Goal: Transaction & Acquisition: Obtain resource

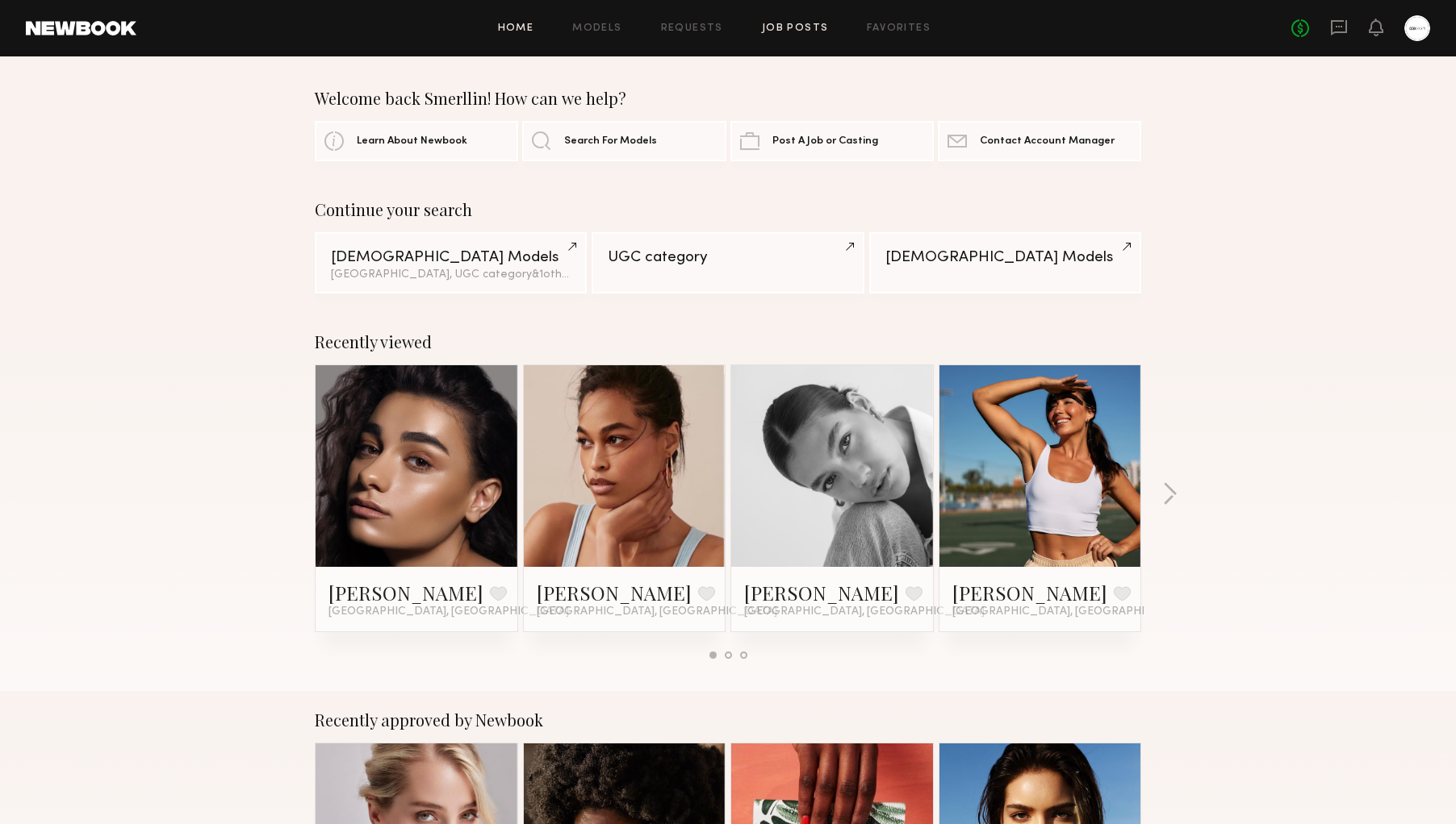
click at [780, 28] on link "Job Posts" at bounding box center [795, 29] width 67 height 11
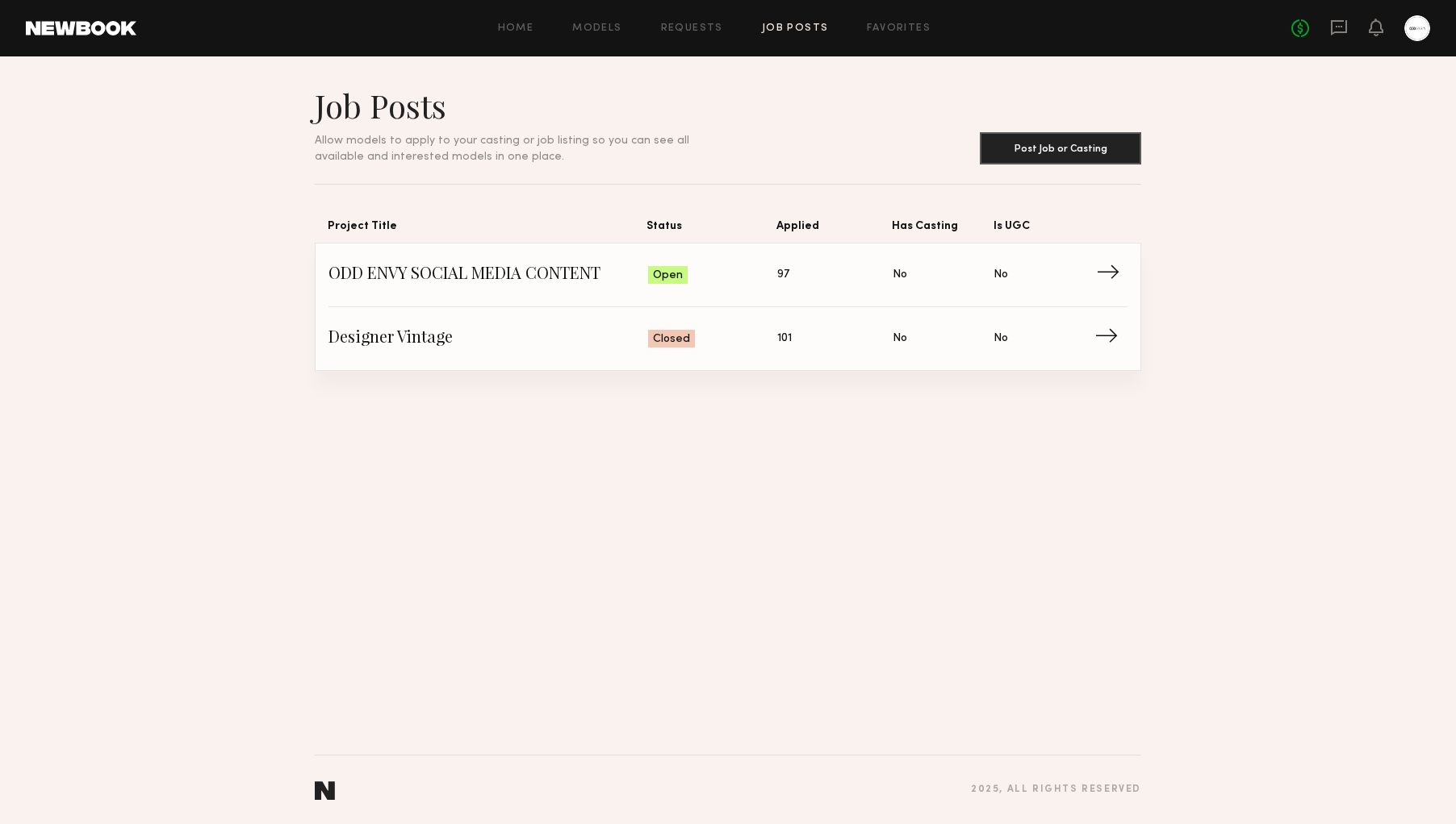
click at [1111, 272] on span "→" at bounding box center [1112, 275] width 33 height 24
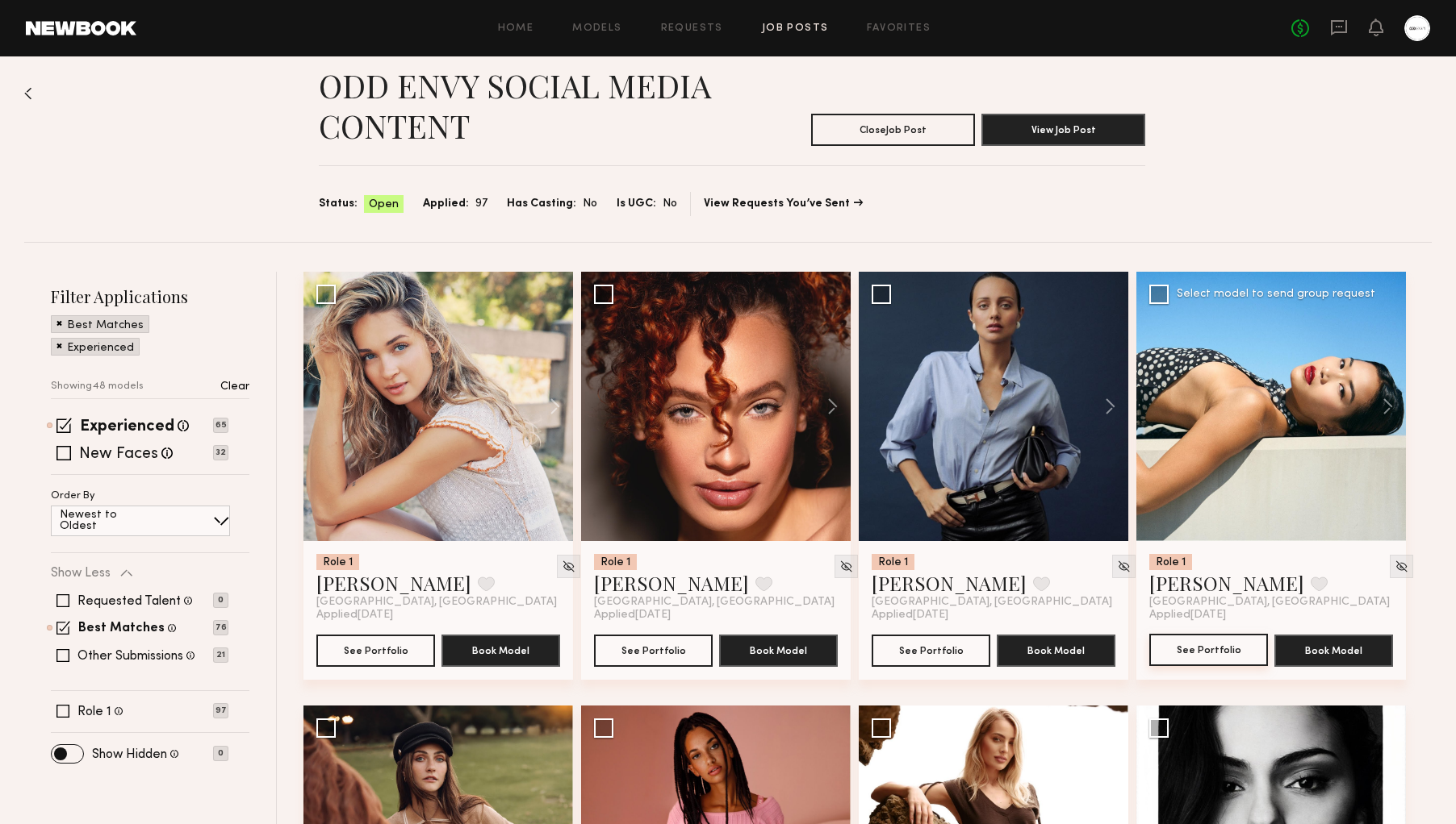
scroll to position [20, 1]
click at [1206, 658] on button "See Portfolio" at bounding box center [1208, 650] width 119 height 33
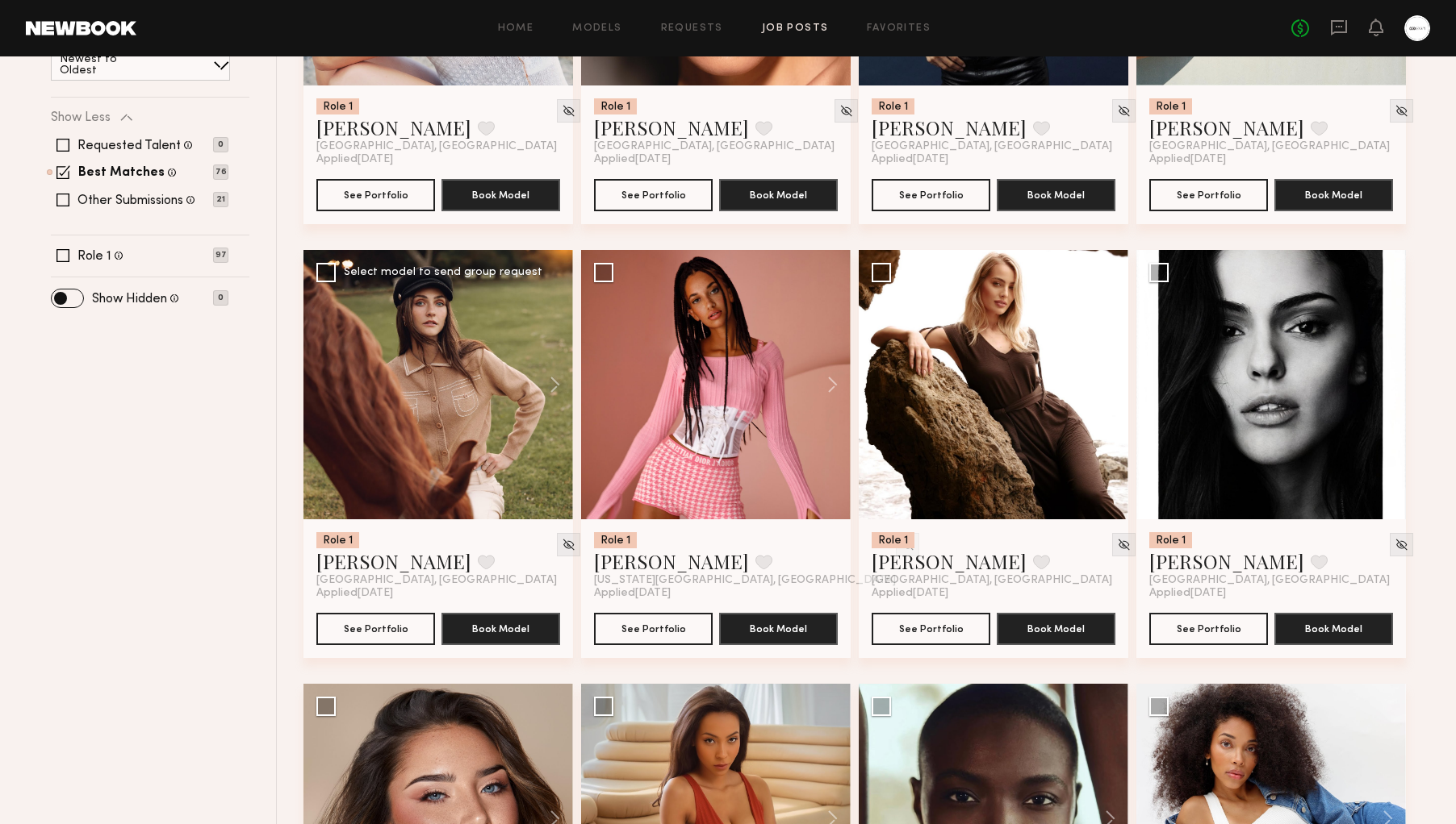
scroll to position [481, 0]
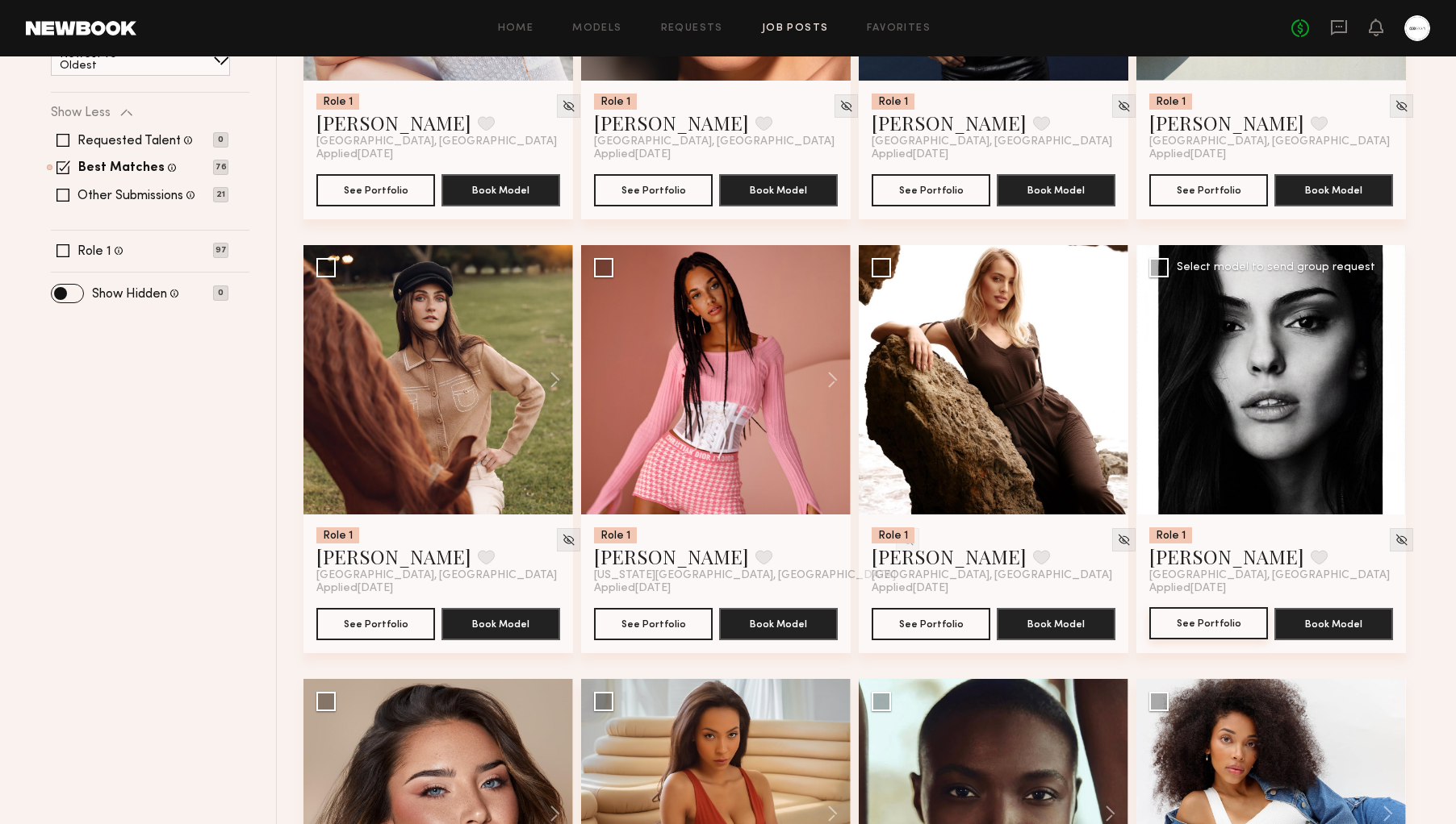
click at [1192, 621] on button "See Portfolio" at bounding box center [1208, 624] width 119 height 33
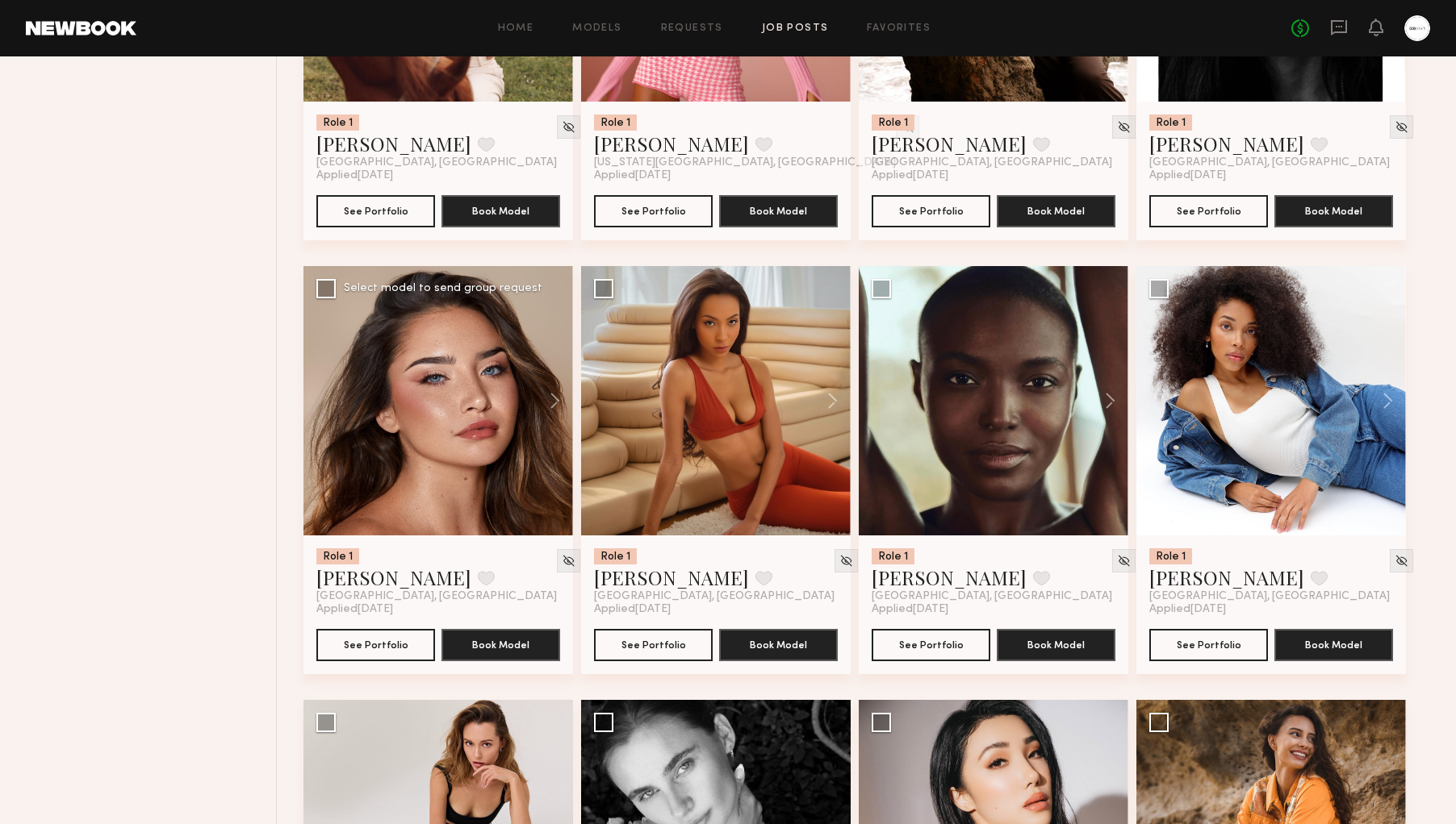
scroll to position [901, 0]
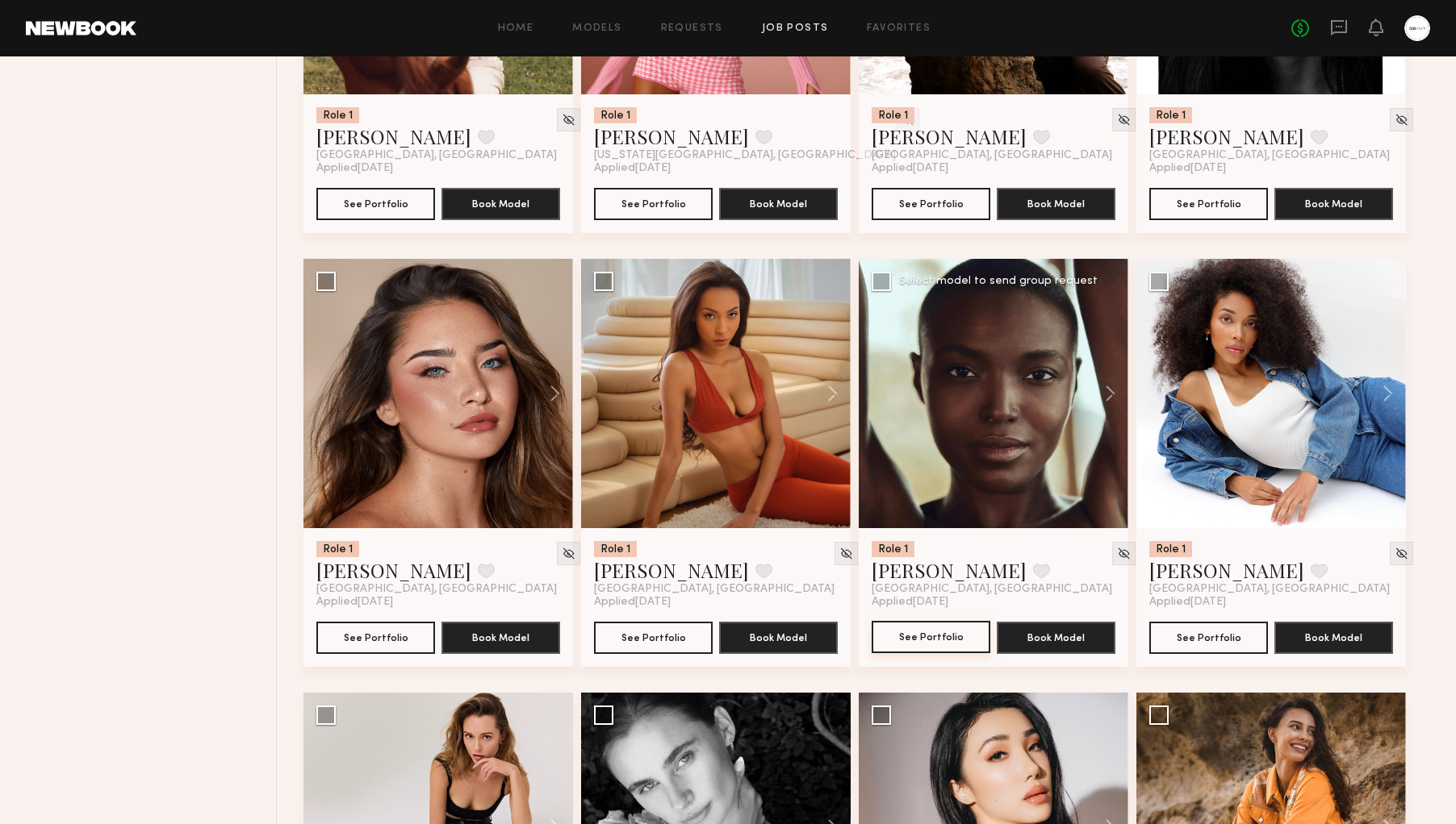
click at [939, 639] on button "See Portfolio" at bounding box center [930, 638] width 119 height 33
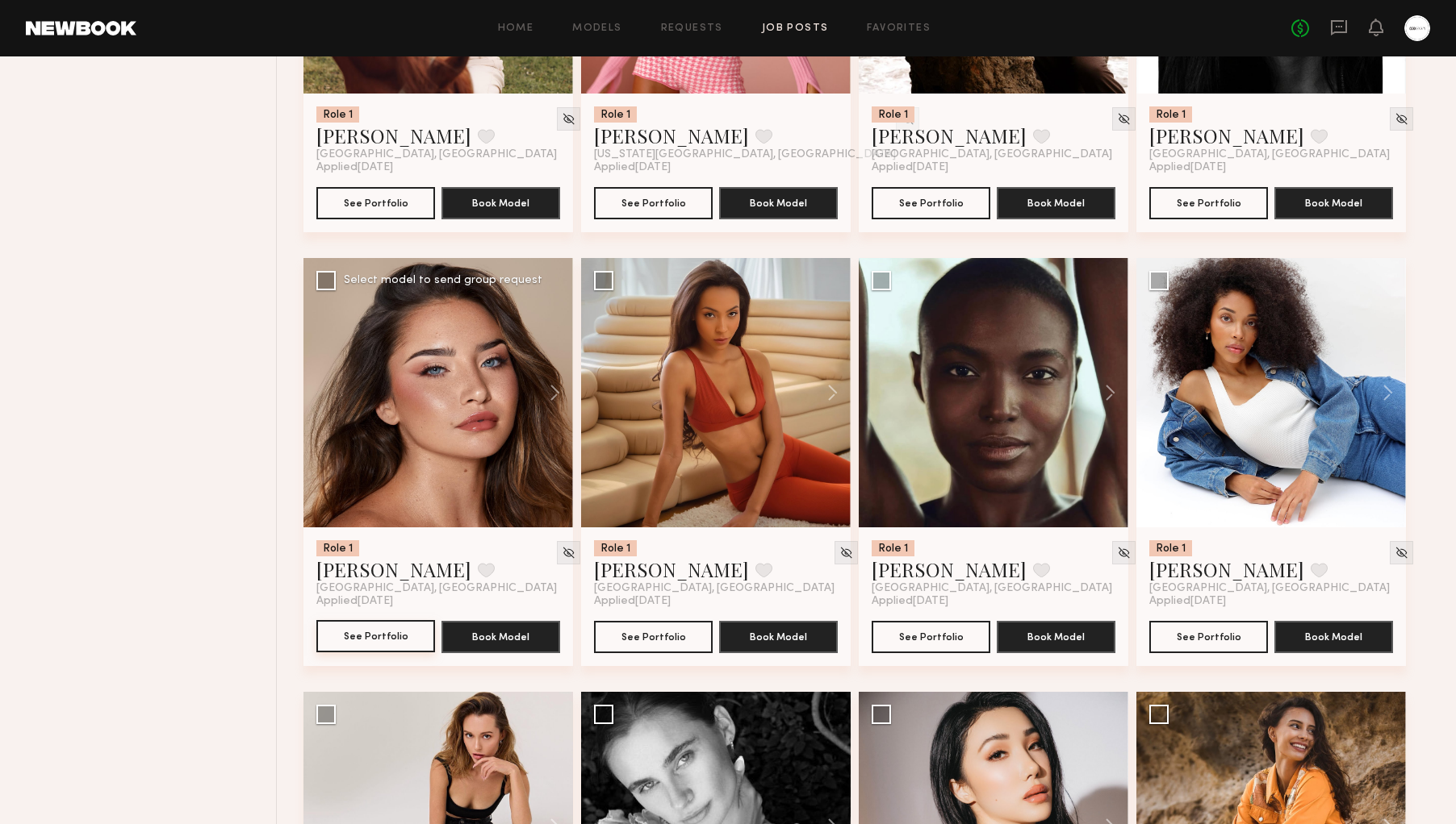
click at [356, 630] on button "See Portfolio" at bounding box center [376, 637] width 119 height 33
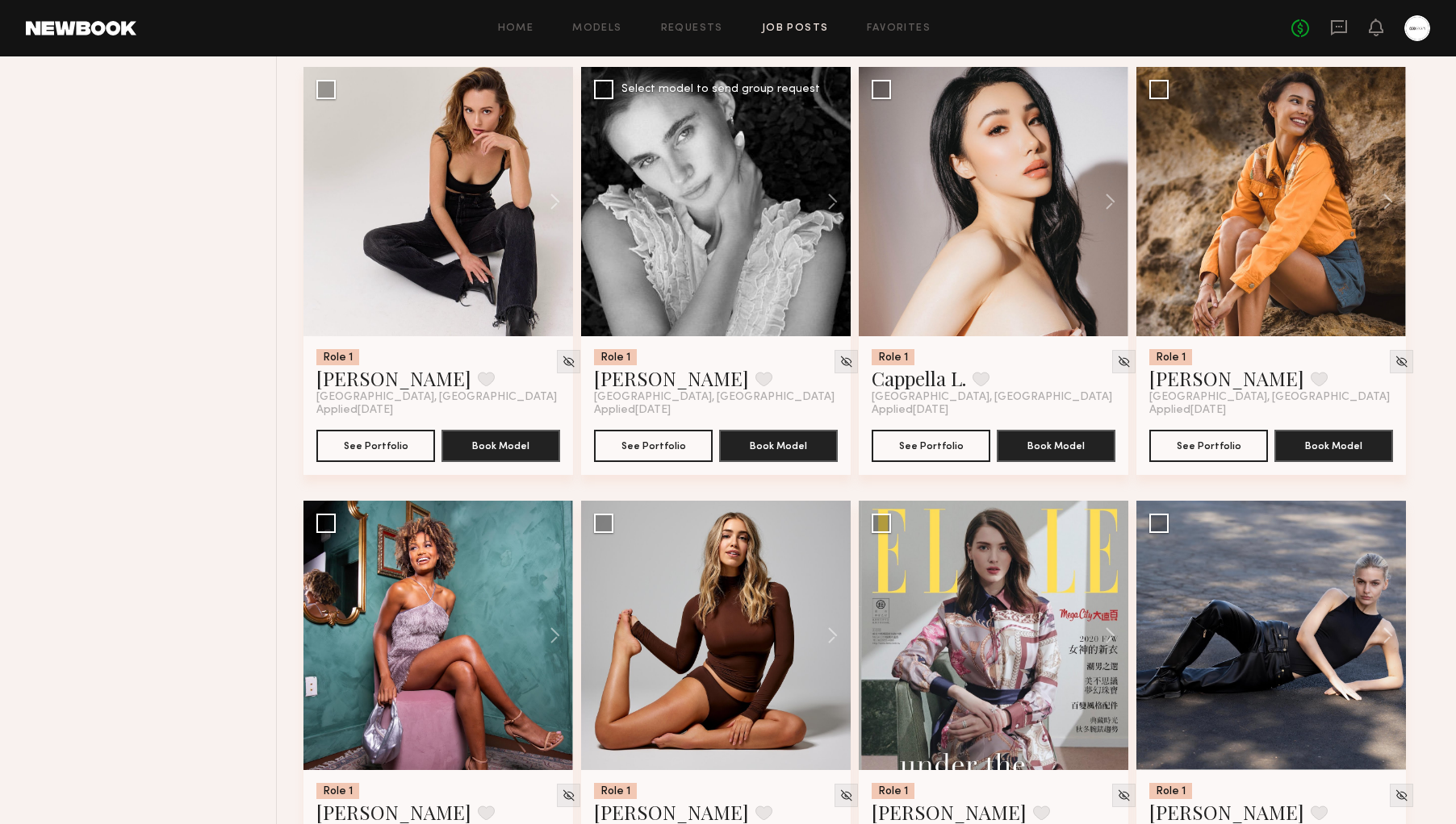
scroll to position [1530, 0]
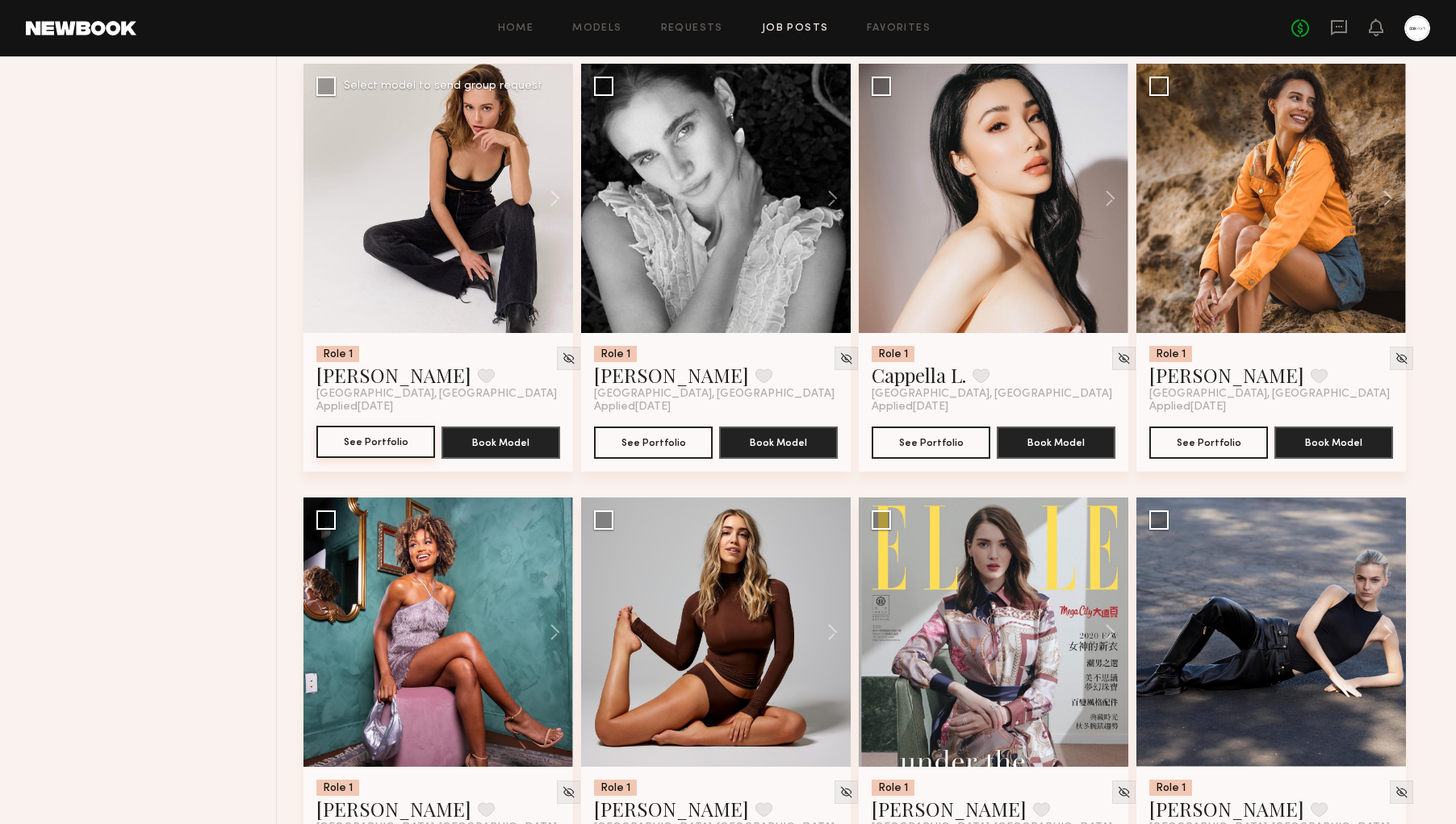
click at [391, 435] on button "See Portfolio" at bounding box center [376, 442] width 119 height 33
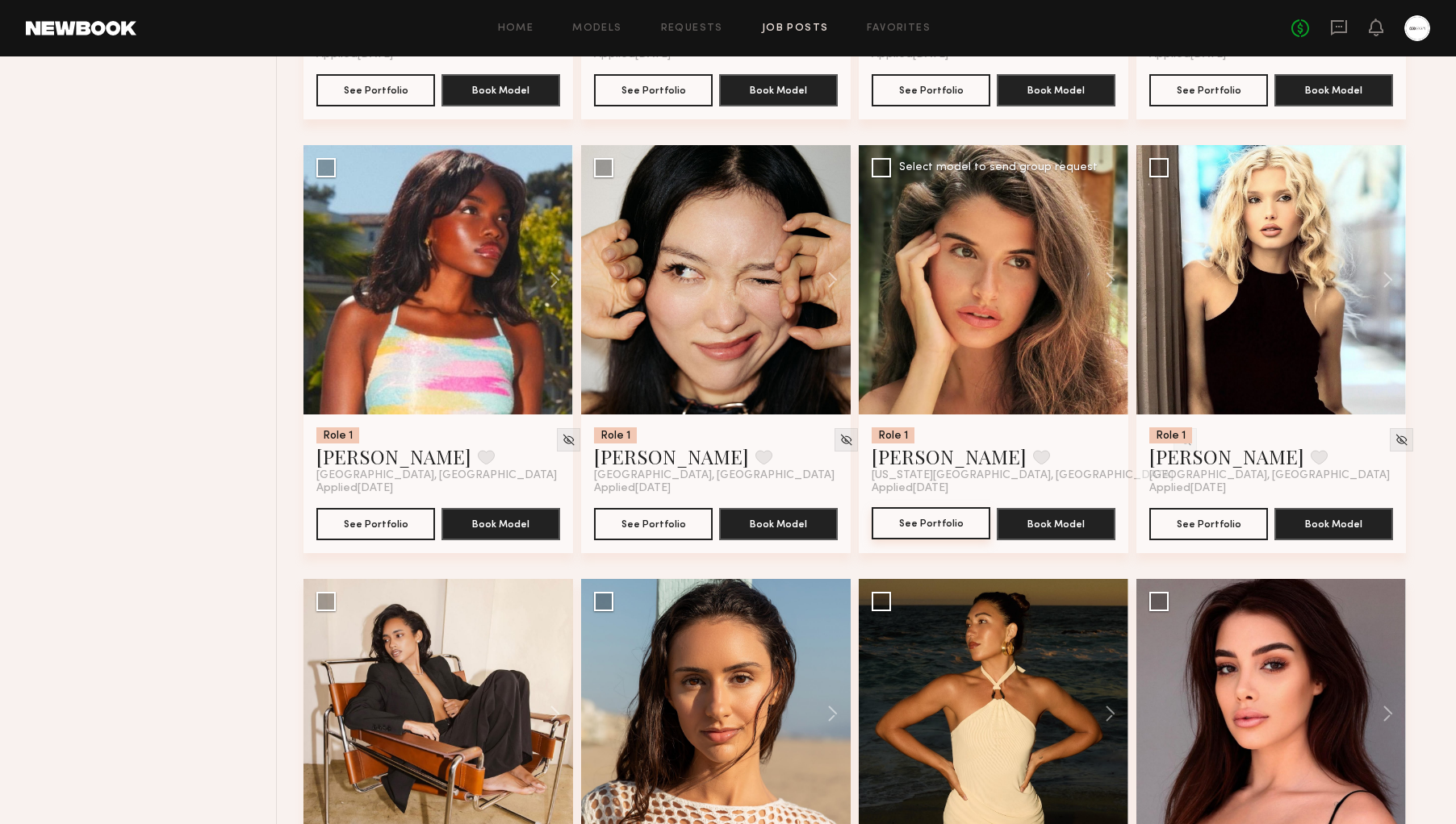
scroll to position [2746, 0]
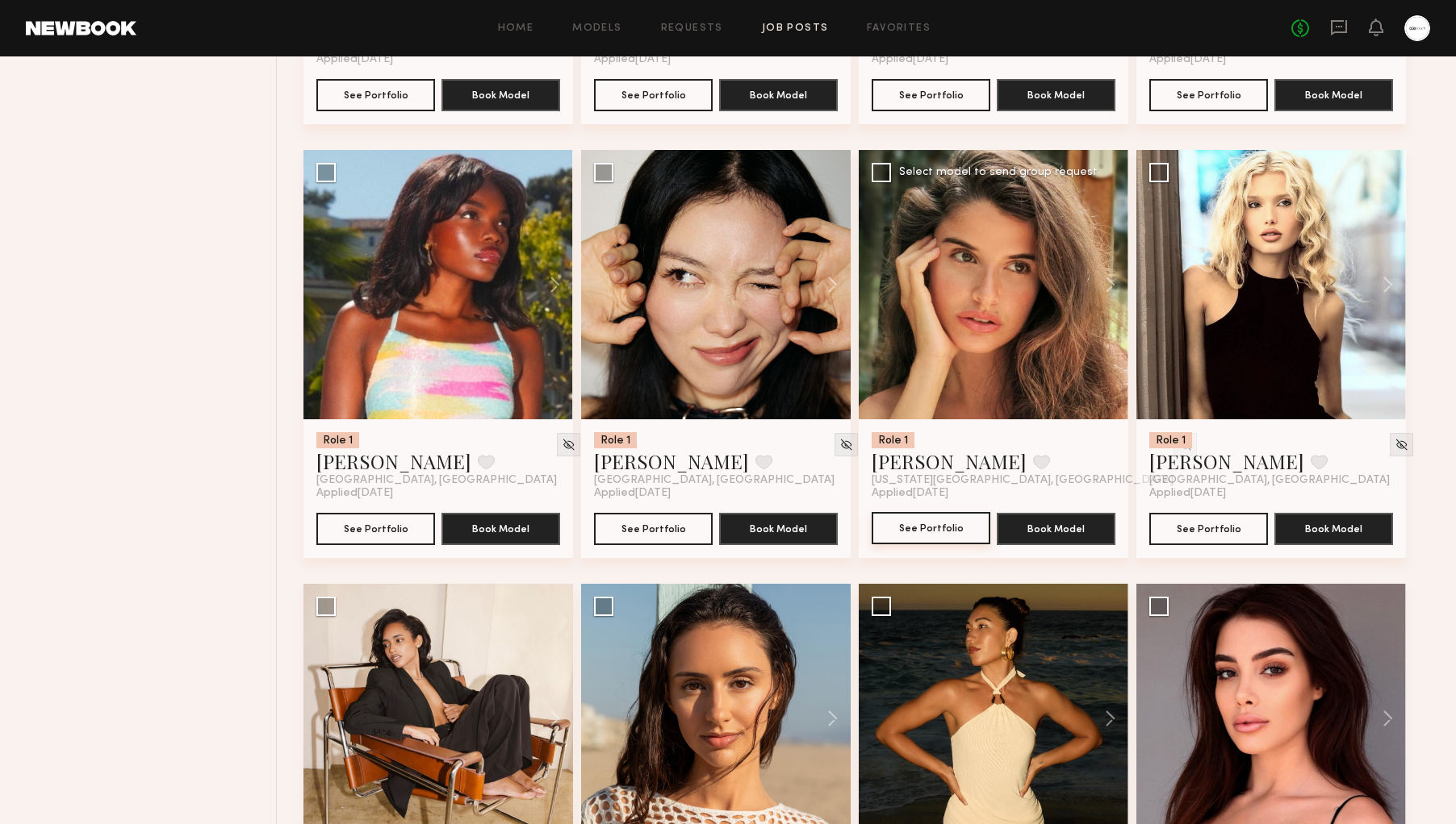
click at [936, 515] on button "See Portfolio" at bounding box center [930, 528] width 119 height 33
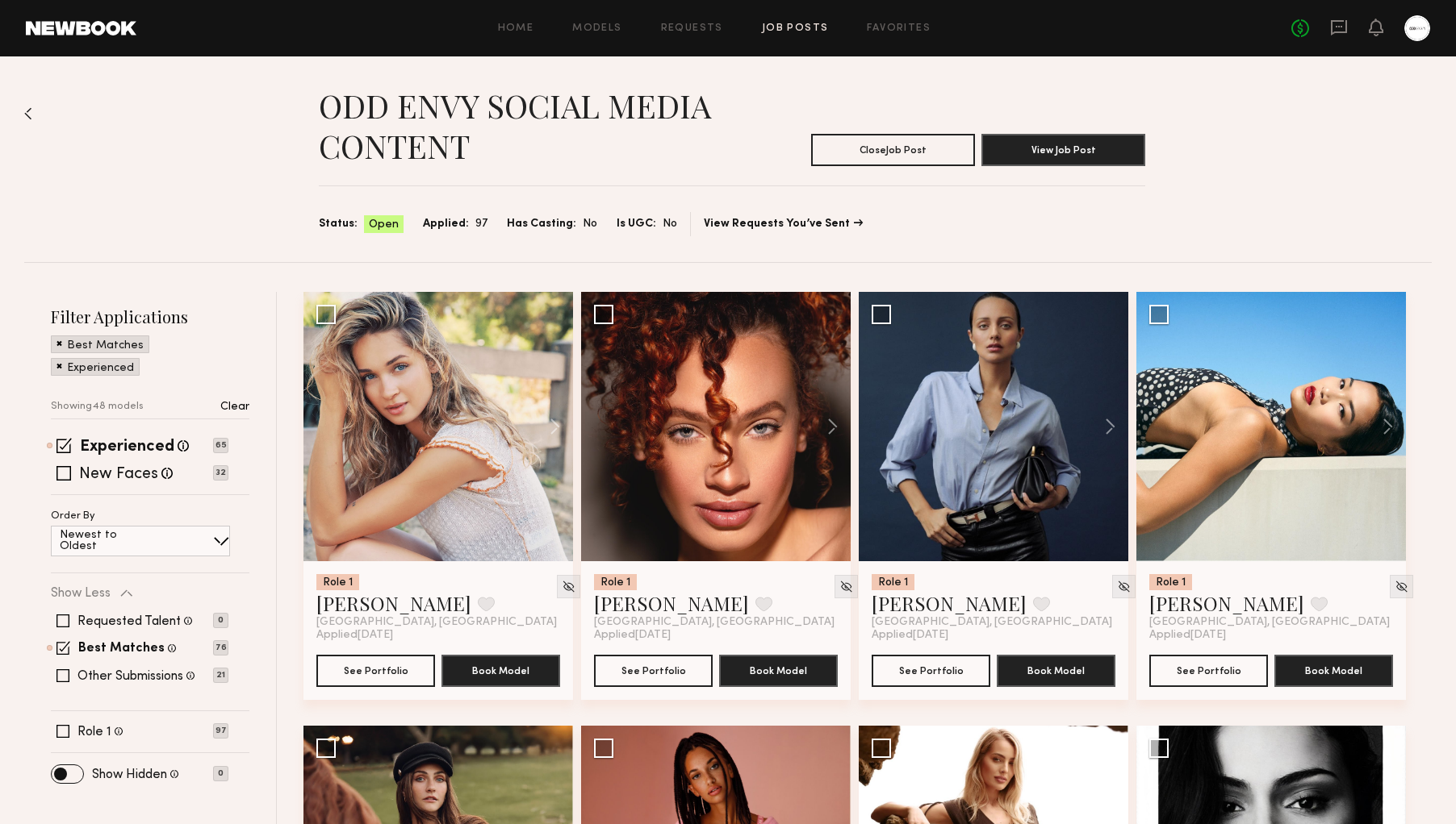
scroll to position [0, 0]
click at [872, 20] on div "Home Models Requests Job Posts Favorites Sign Out No fees up to $5,000" at bounding box center [784, 28] width 1294 height 26
click at [874, 26] on link "Favorites" at bounding box center [899, 29] width 63 height 11
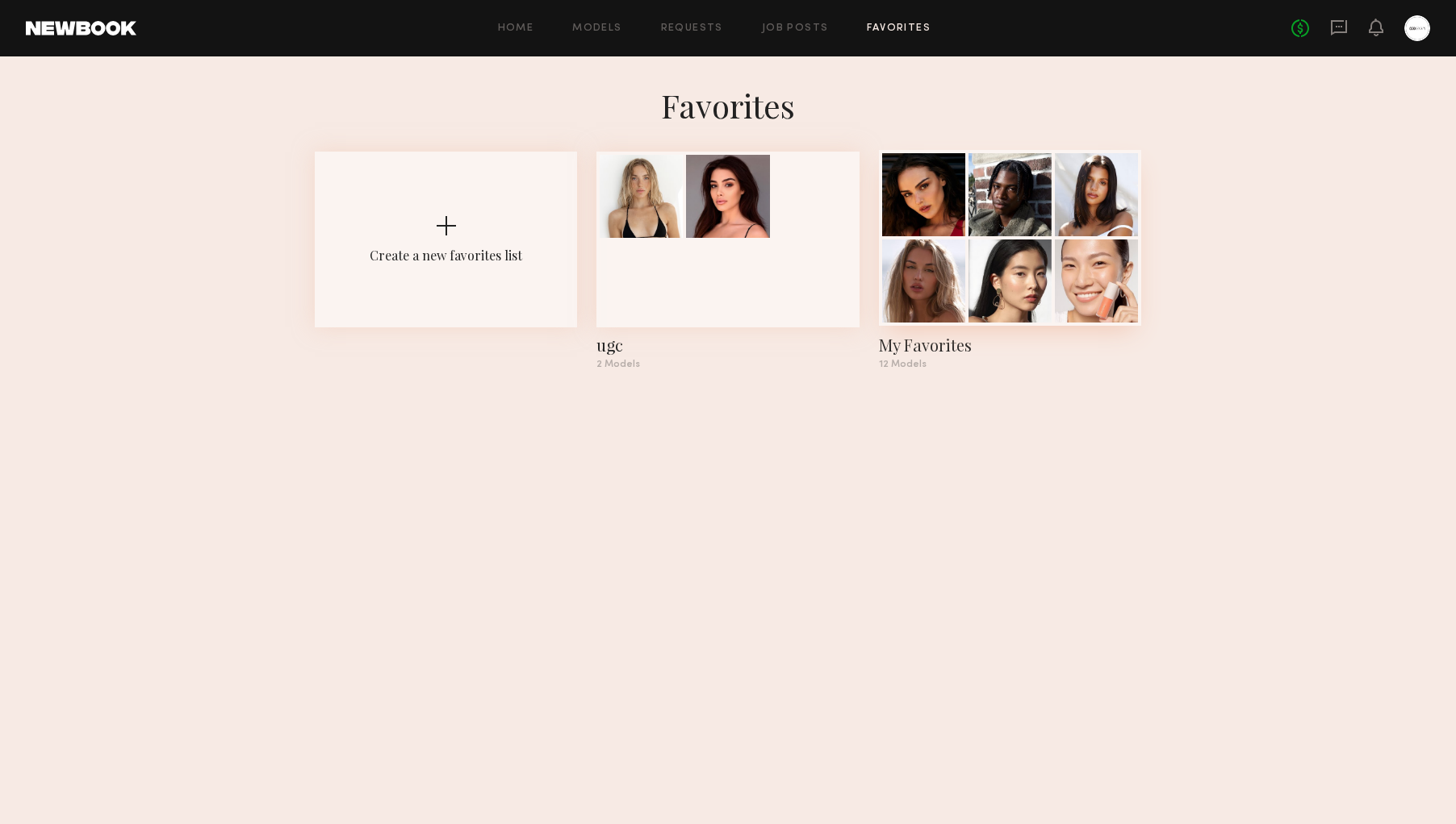
click at [958, 235] on div at bounding box center [924, 194] width 83 height 83
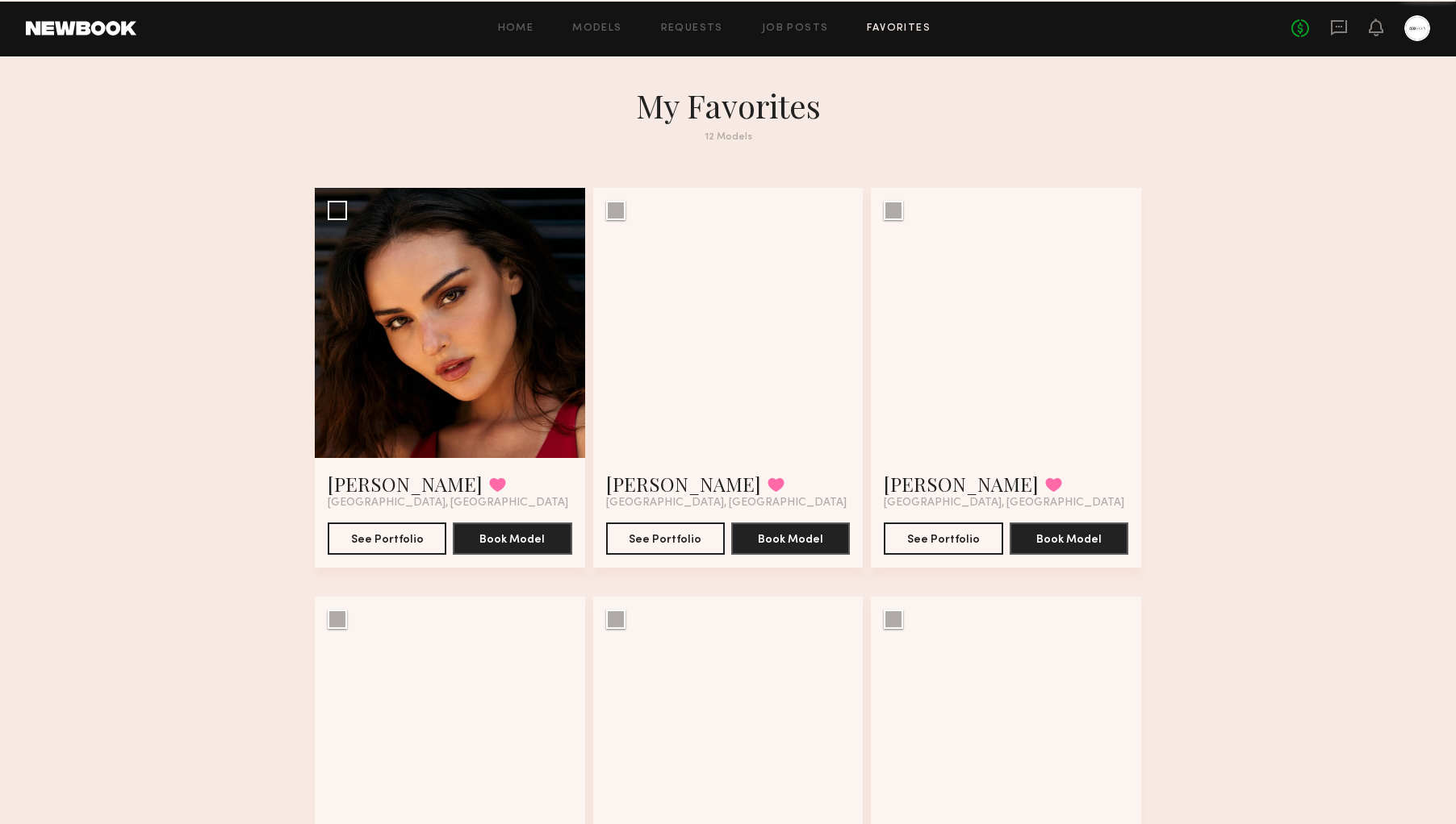
click at [958, 235] on div at bounding box center [1005, 323] width 271 height 270
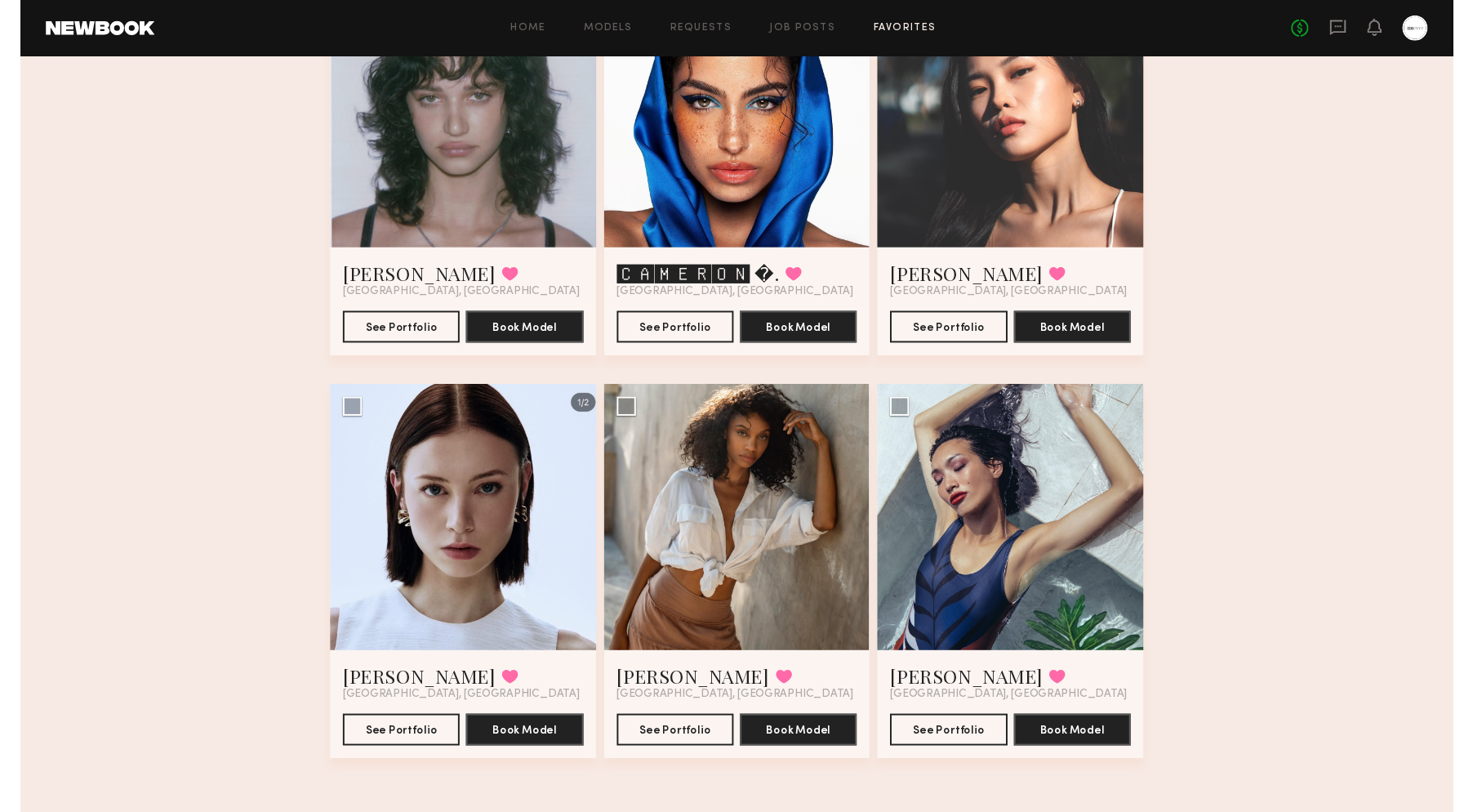
scroll to position [1037, 0]
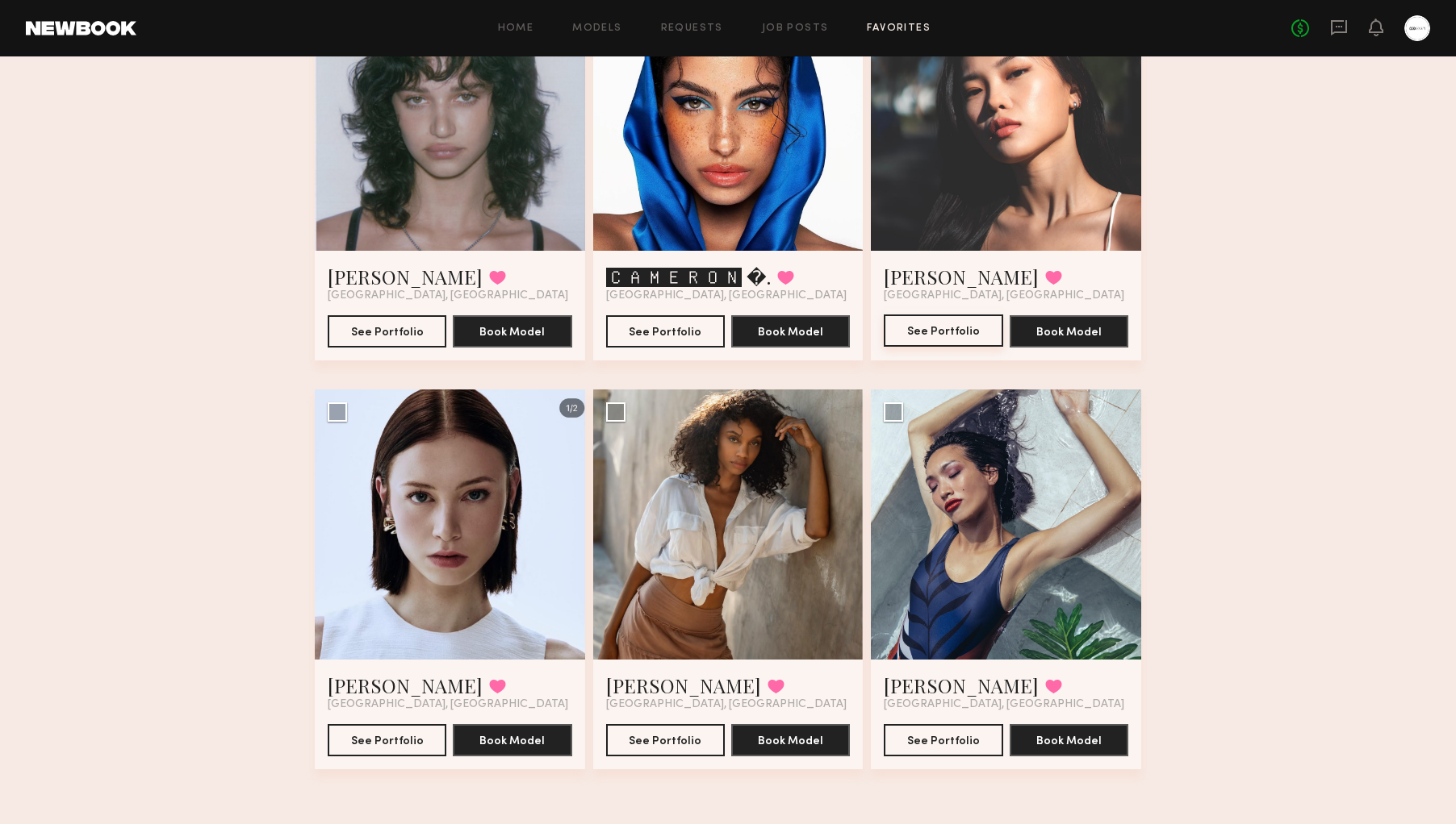
click at [941, 338] on button "See Portfolio" at bounding box center [943, 331] width 119 height 33
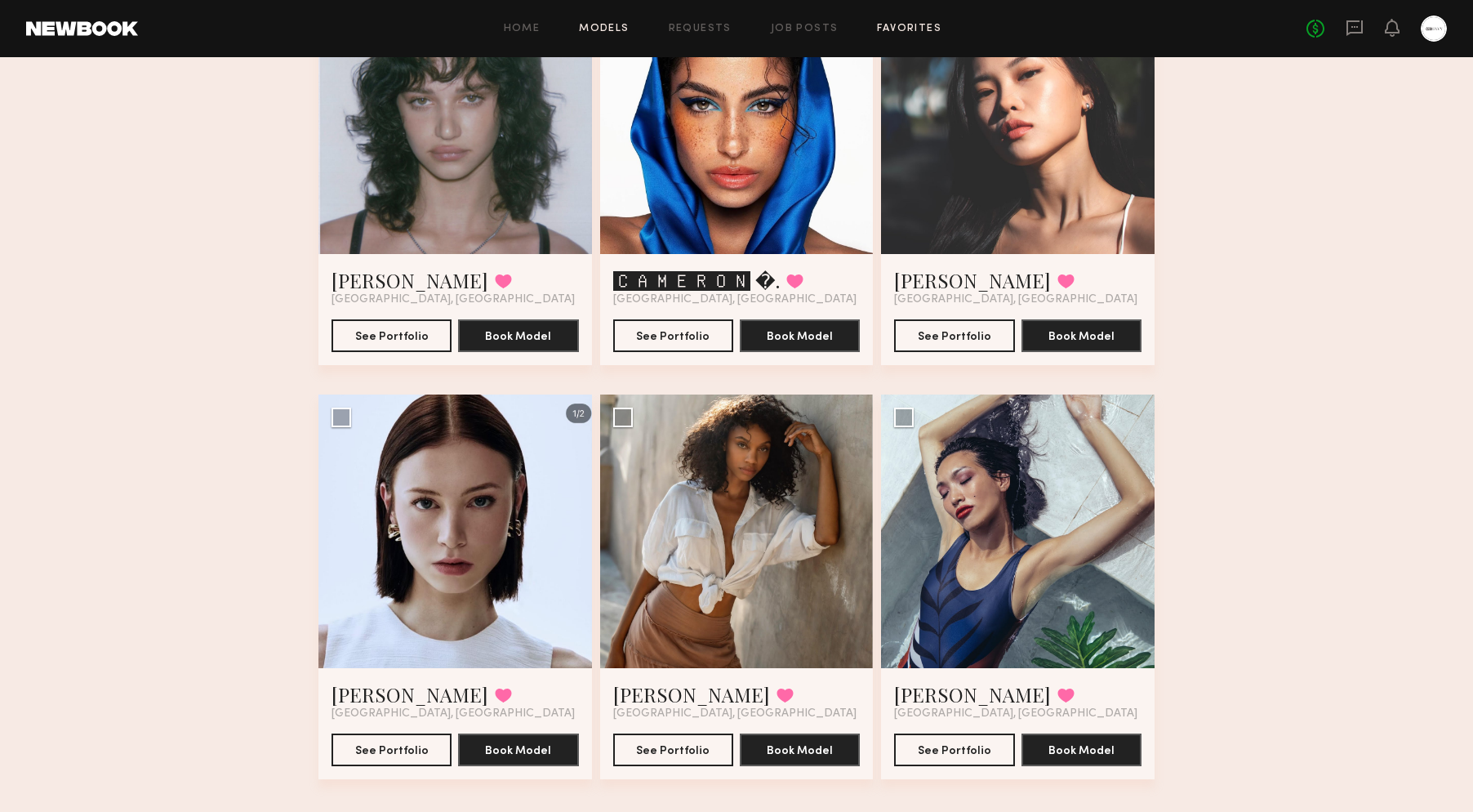
click at [581, 29] on link "Models" at bounding box center [603, 29] width 49 height 11
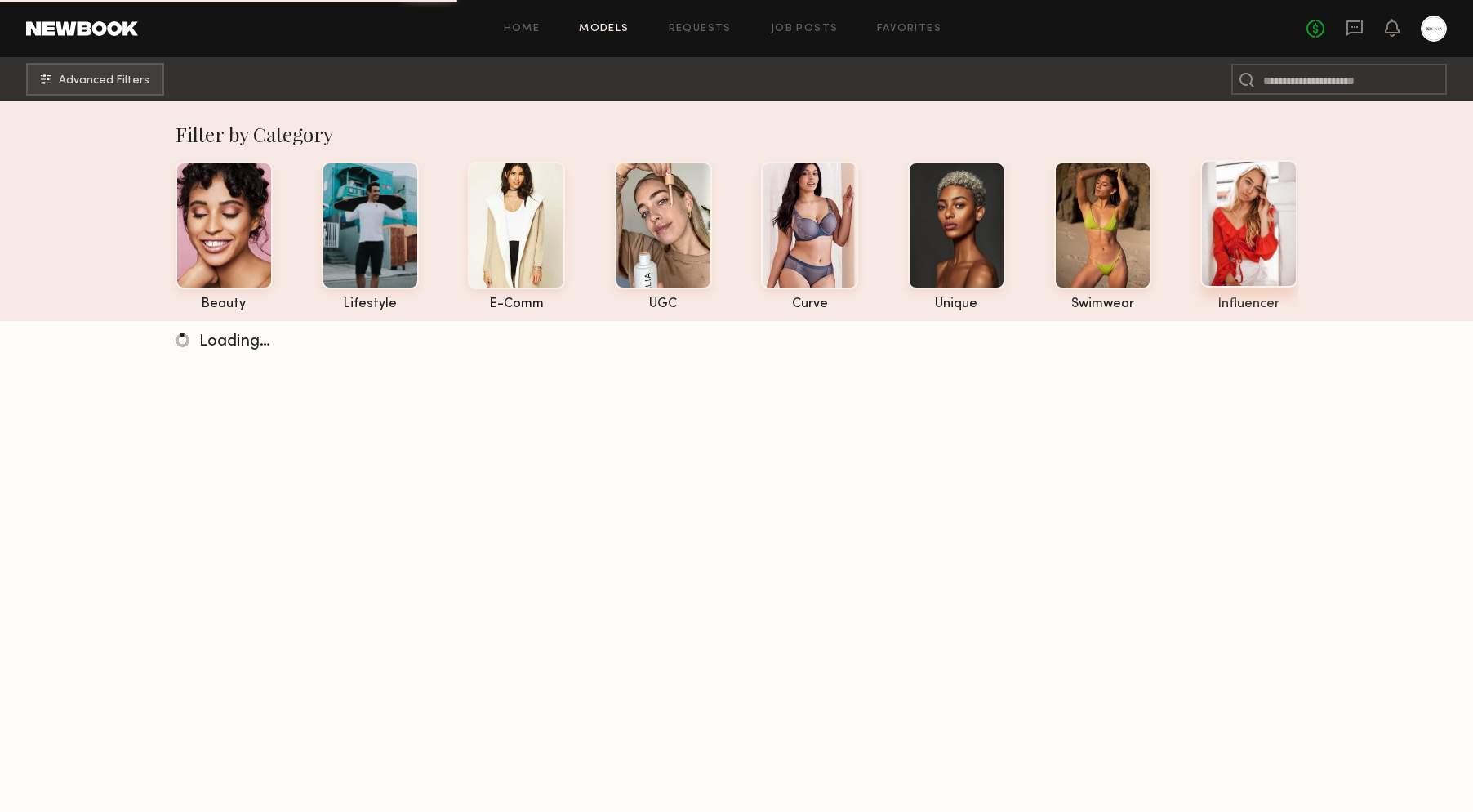
click at [1260, 255] on div at bounding box center [1249, 223] width 97 height 127
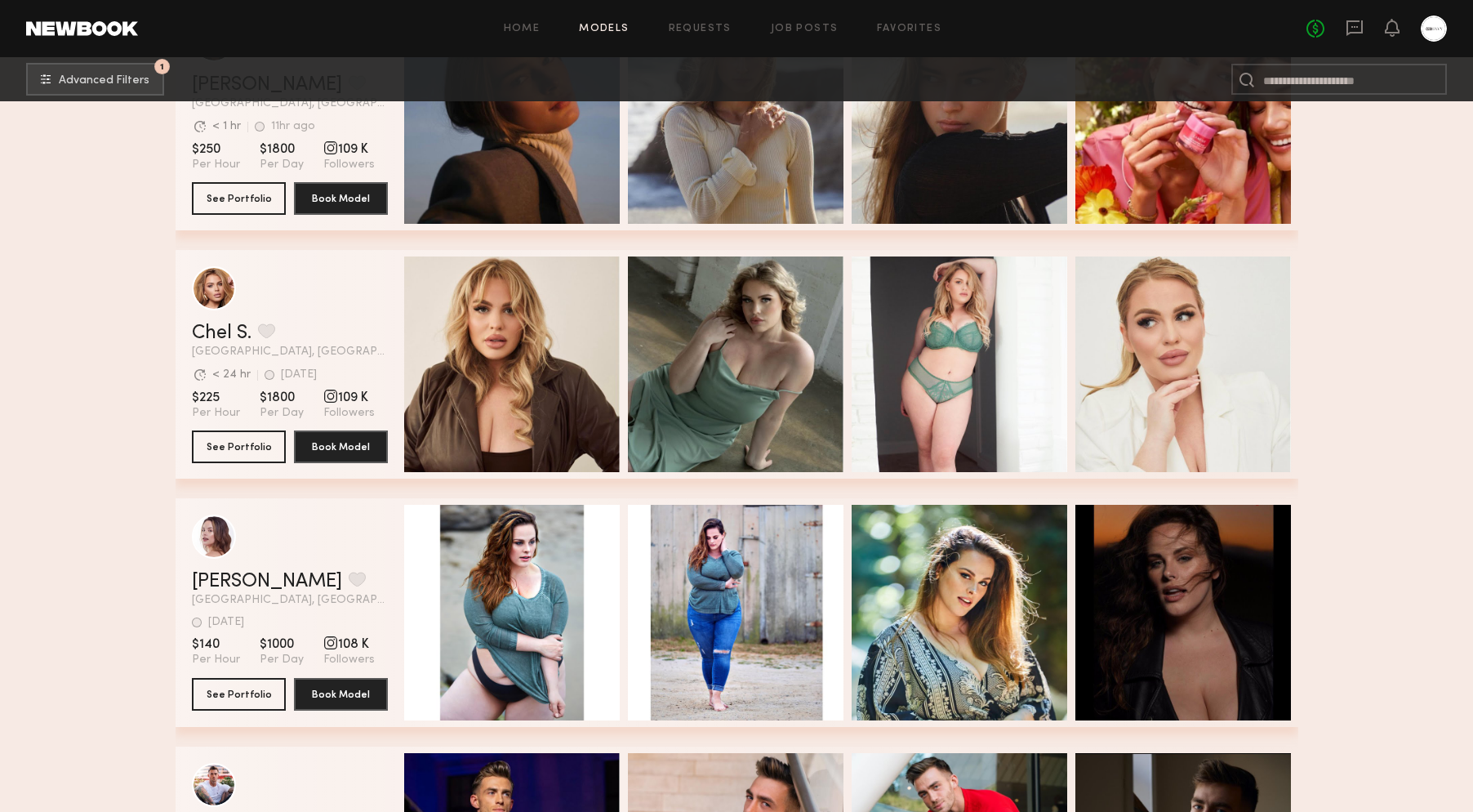
scroll to position [27436, 0]
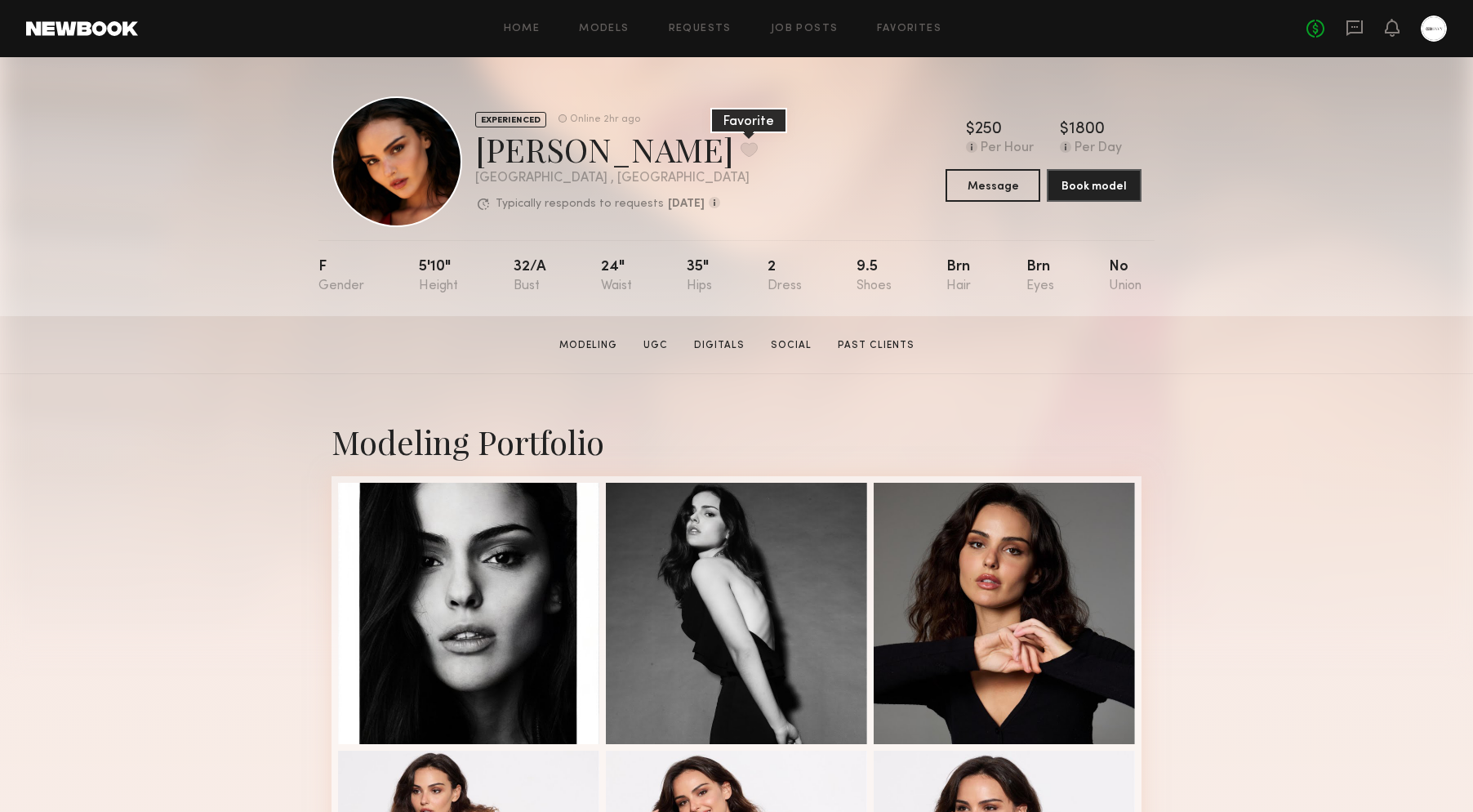
click at [741, 144] on button at bounding box center [749, 149] width 17 height 15
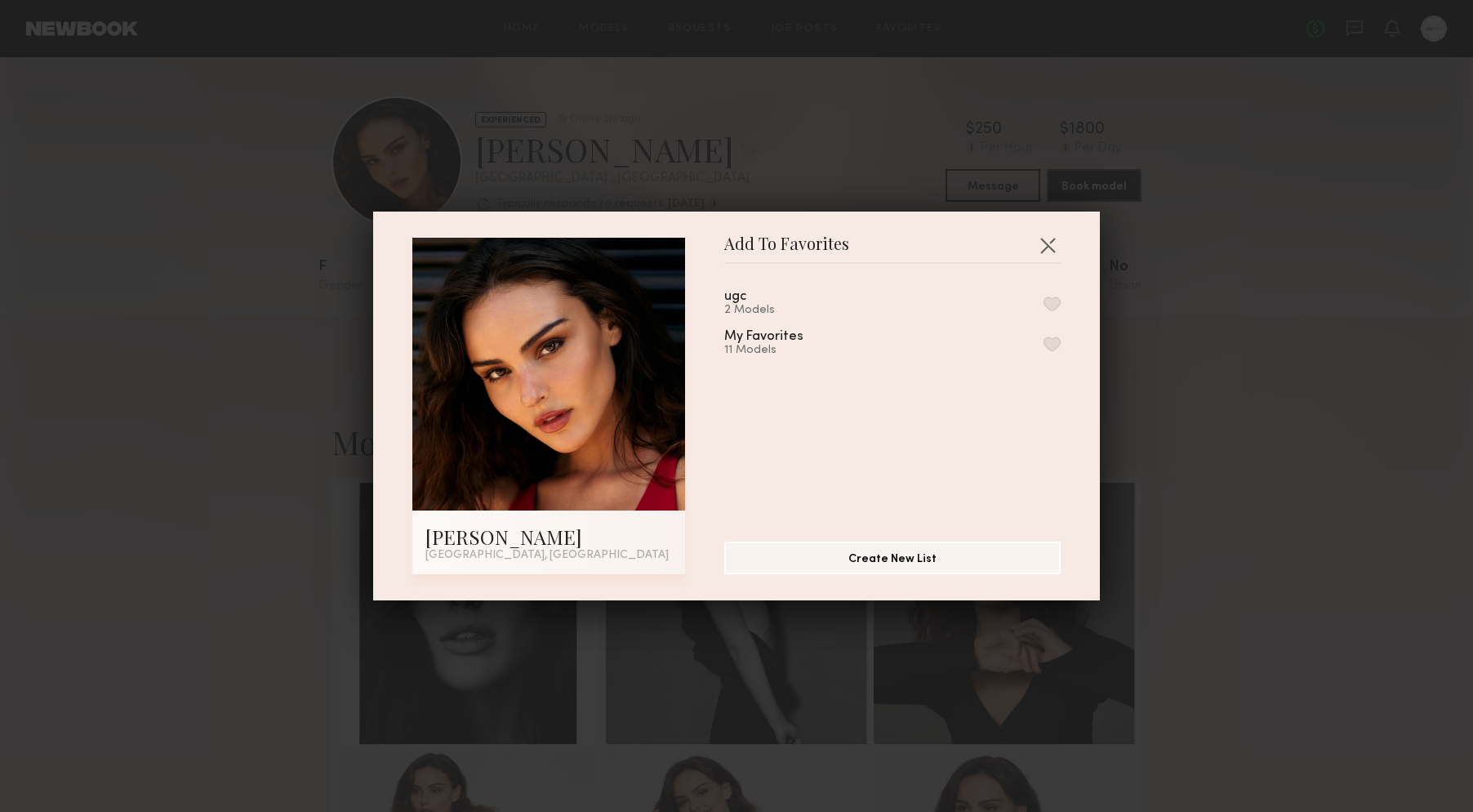
click at [1049, 345] on button "button" at bounding box center [1052, 343] width 17 height 15
click at [1042, 246] on button "button" at bounding box center [1047, 244] width 27 height 27
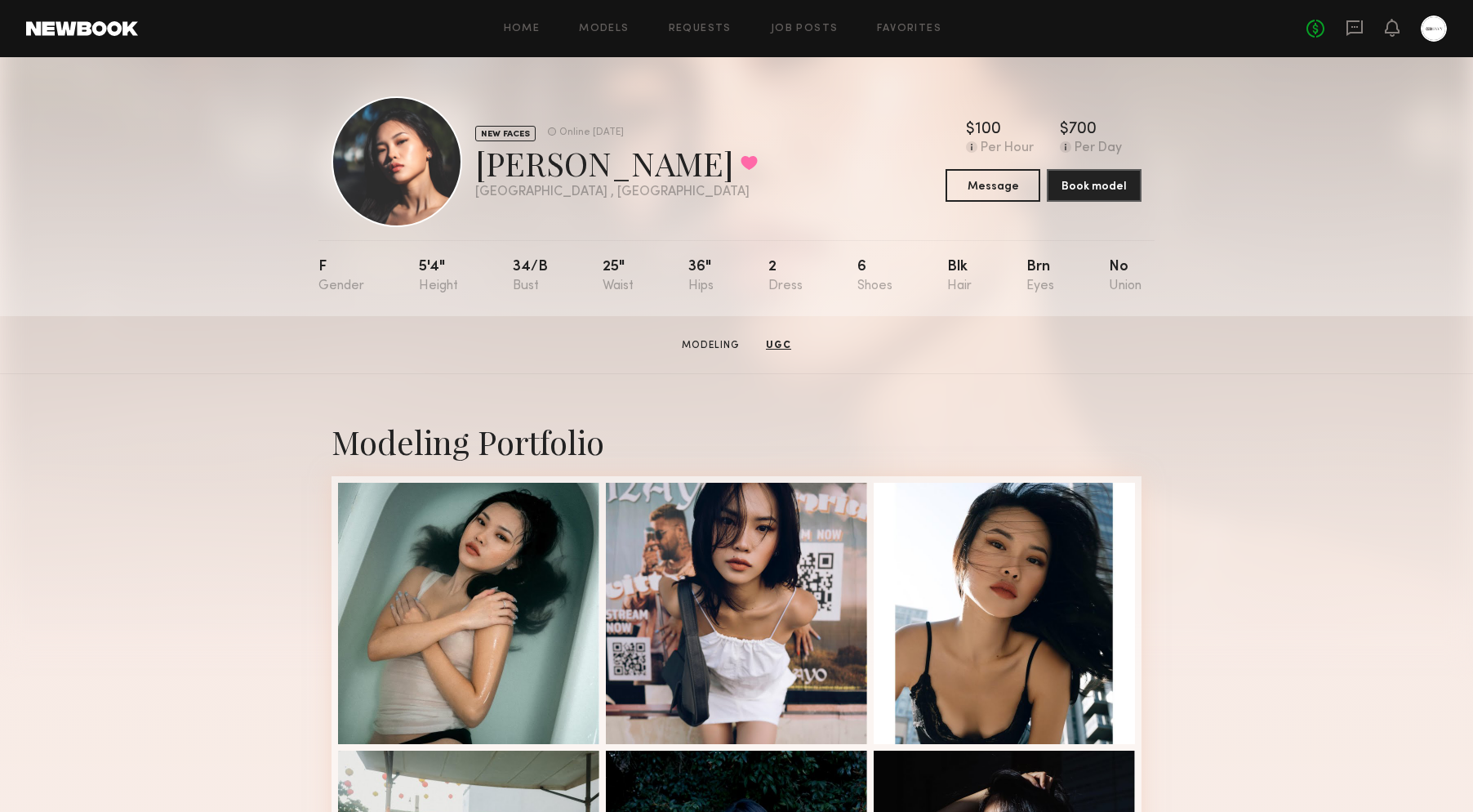
scroll to position [12, 0]
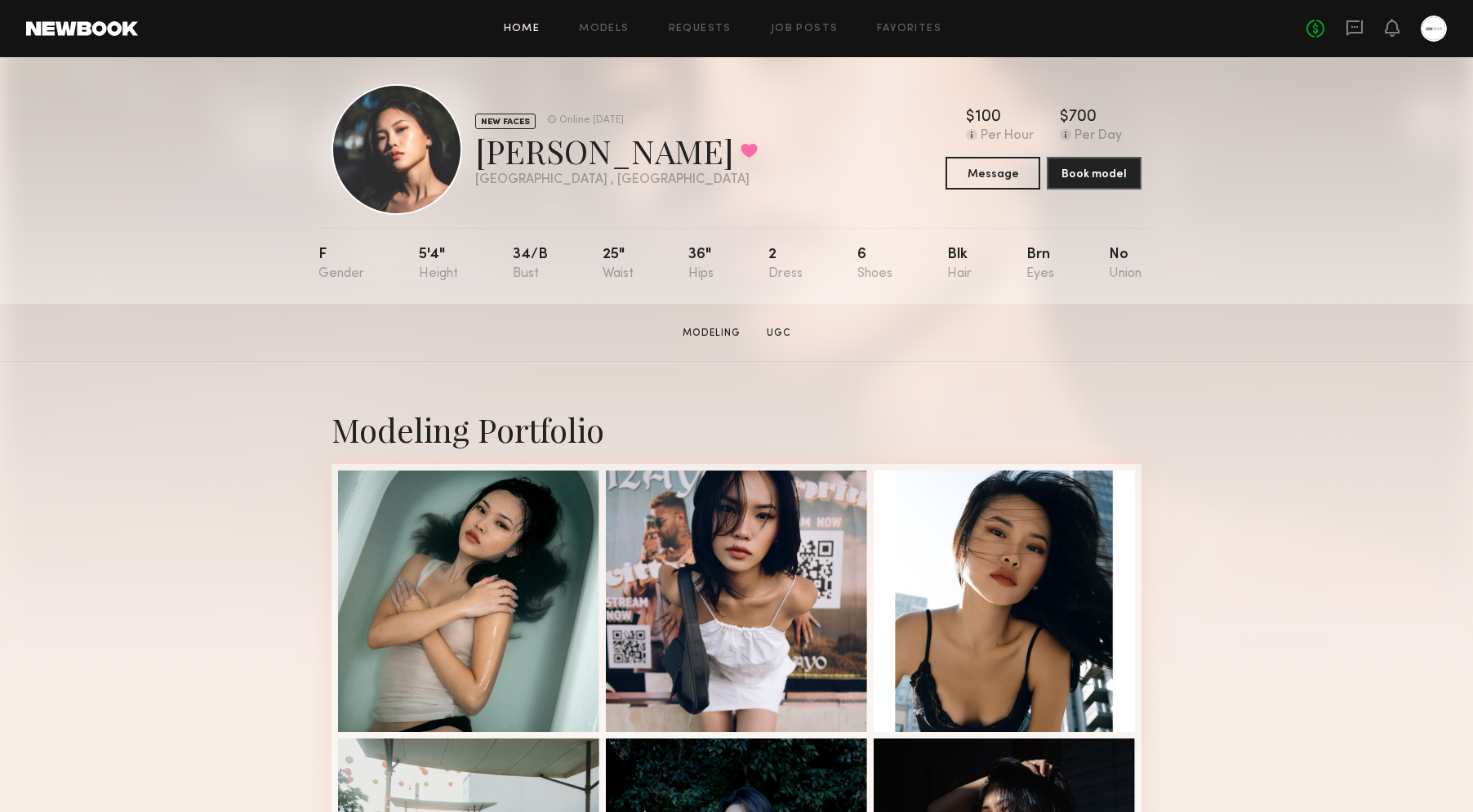
click at [533, 29] on link "Home" at bounding box center [522, 29] width 37 height 11
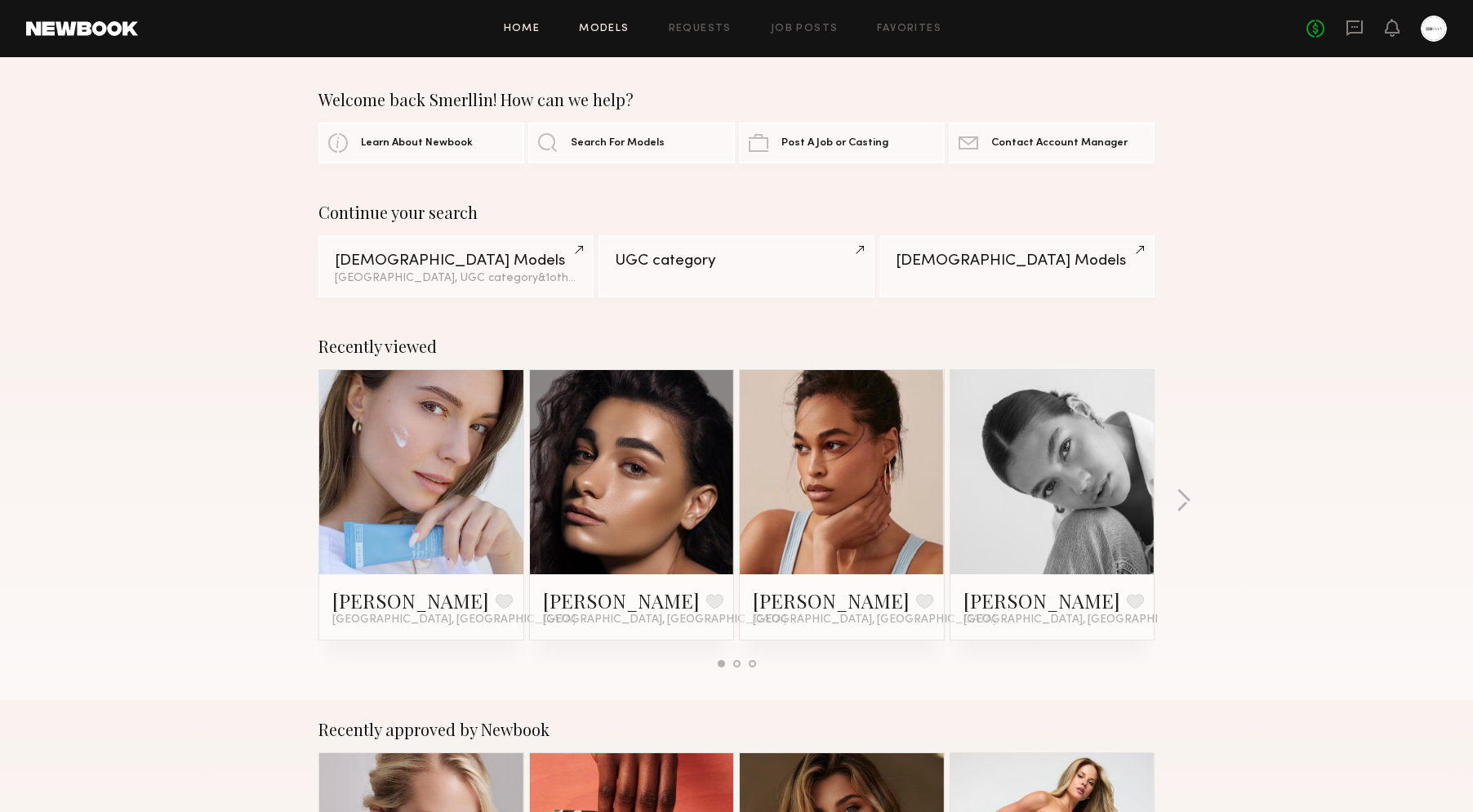
click at [605, 26] on link "Models" at bounding box center [603, 29] width 49 height 11
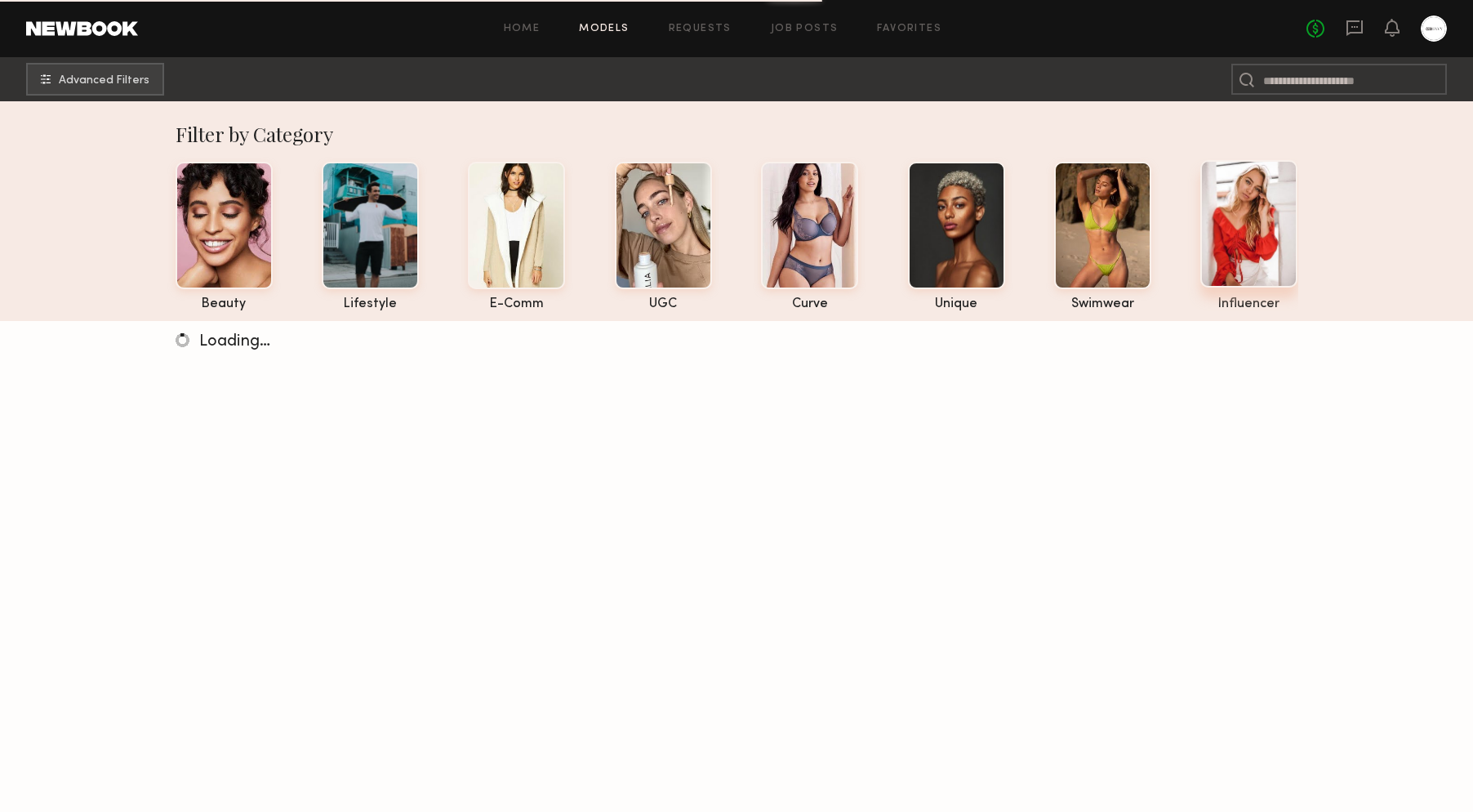
click at [1251, 236] on div at bounding box center [1249, 223] width 97 height 127
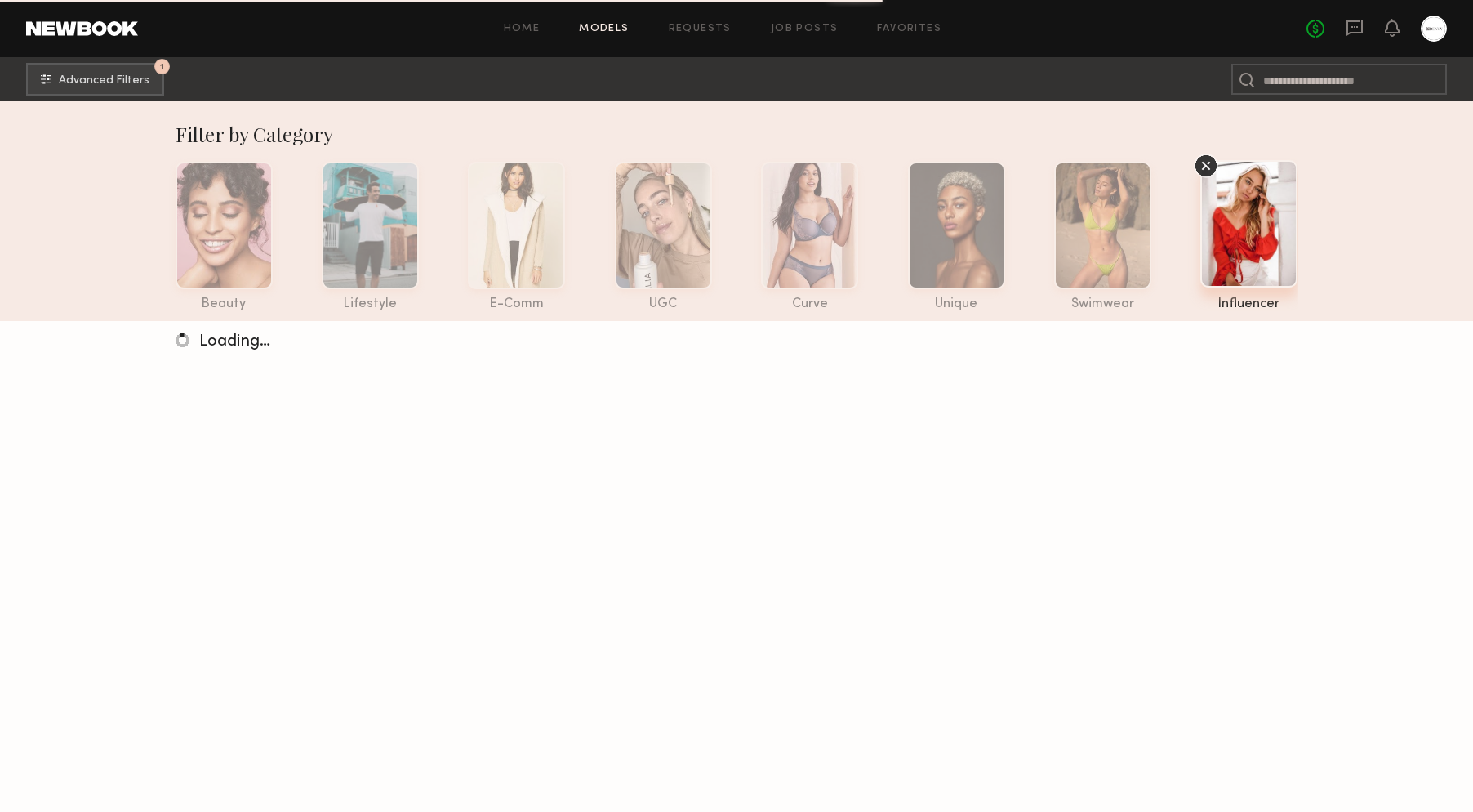
click at [1251, 236] on div at bounding box center [1249, 223] width 97 height 127
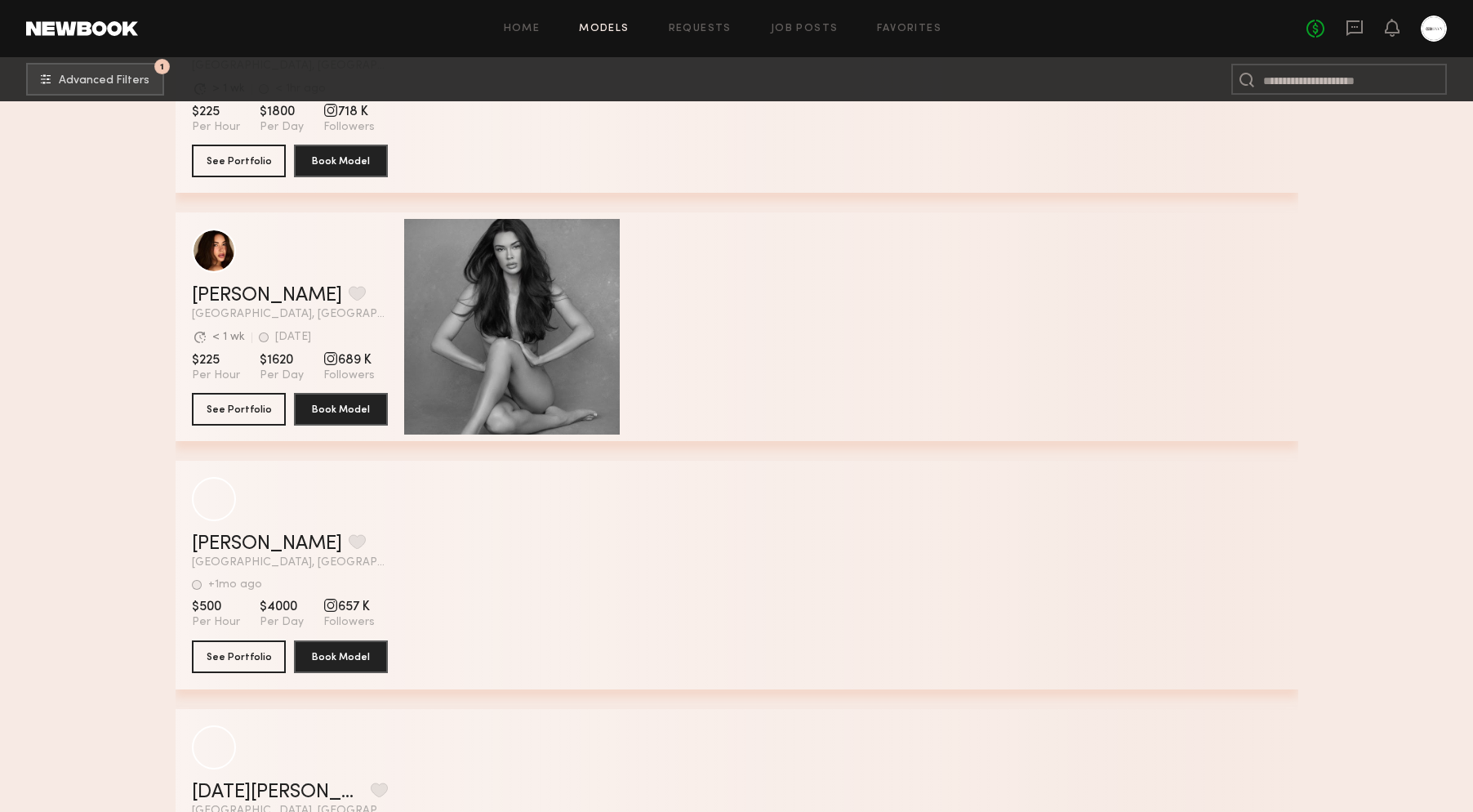
scroll to position [3149, 0]
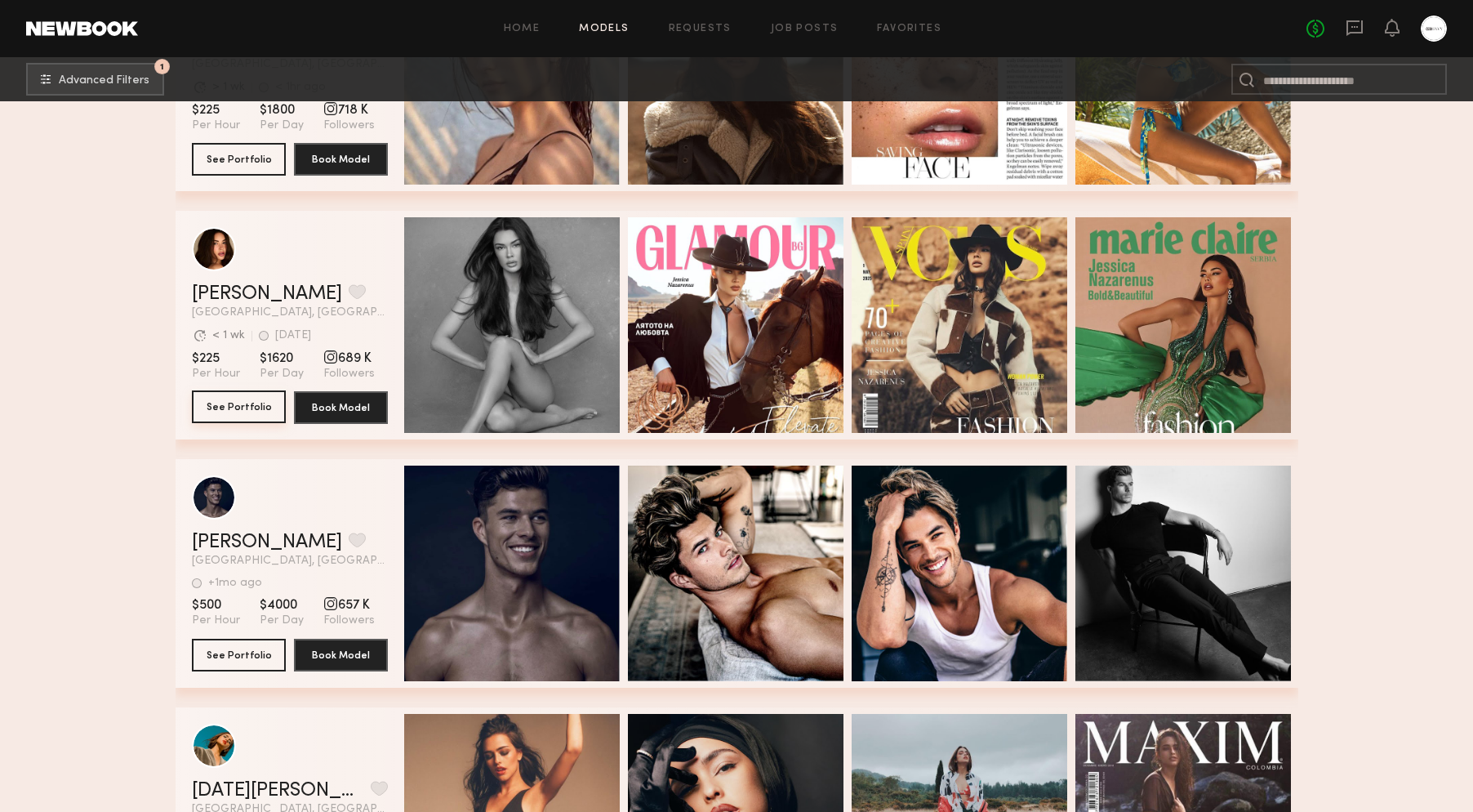
click at [244, 408] on button "See Portfolio" at bounding box center [239, 406] width 94 height 33
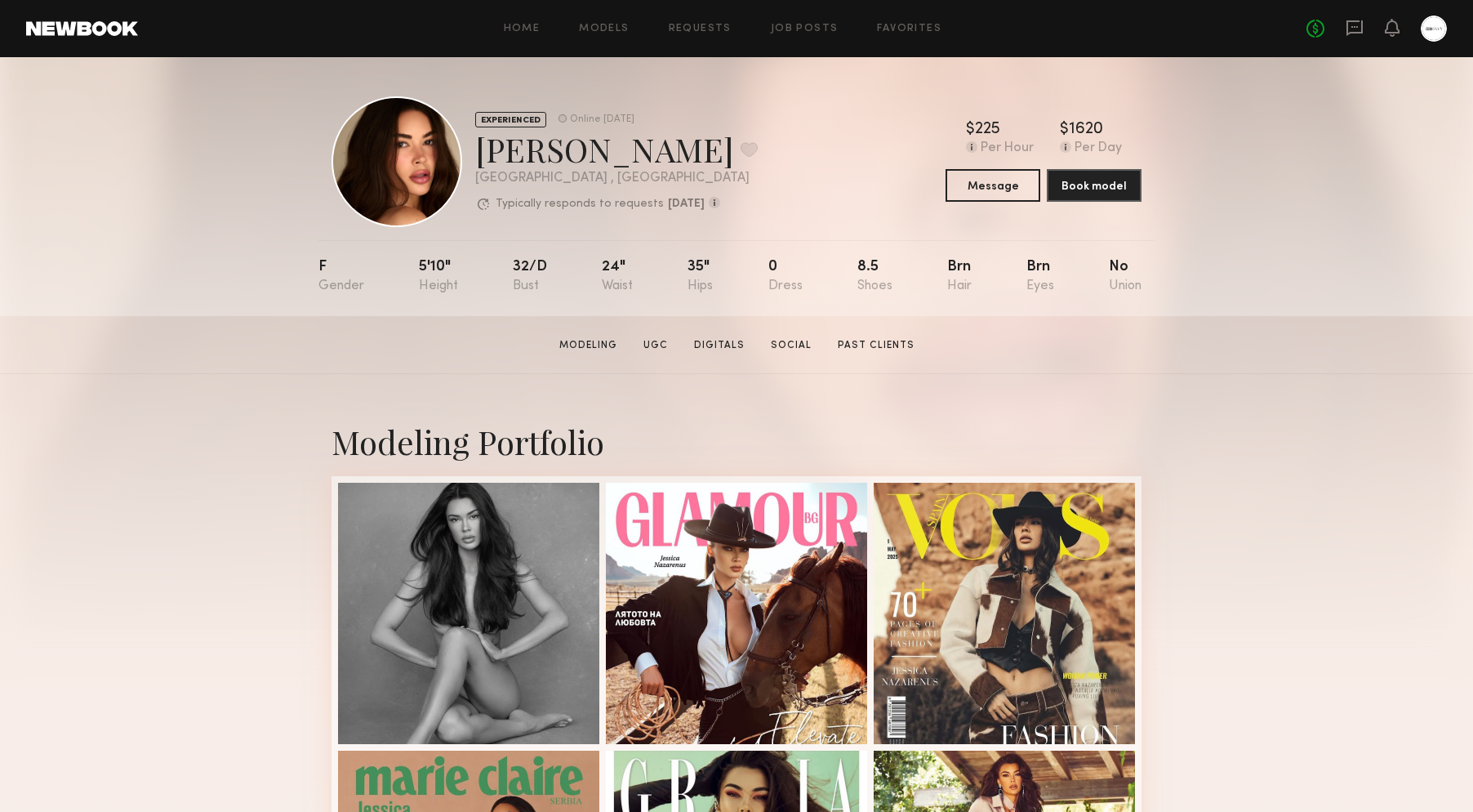
scroll to position [4, 0]
